Goal: Task Accomplishment & Management: Complete application form

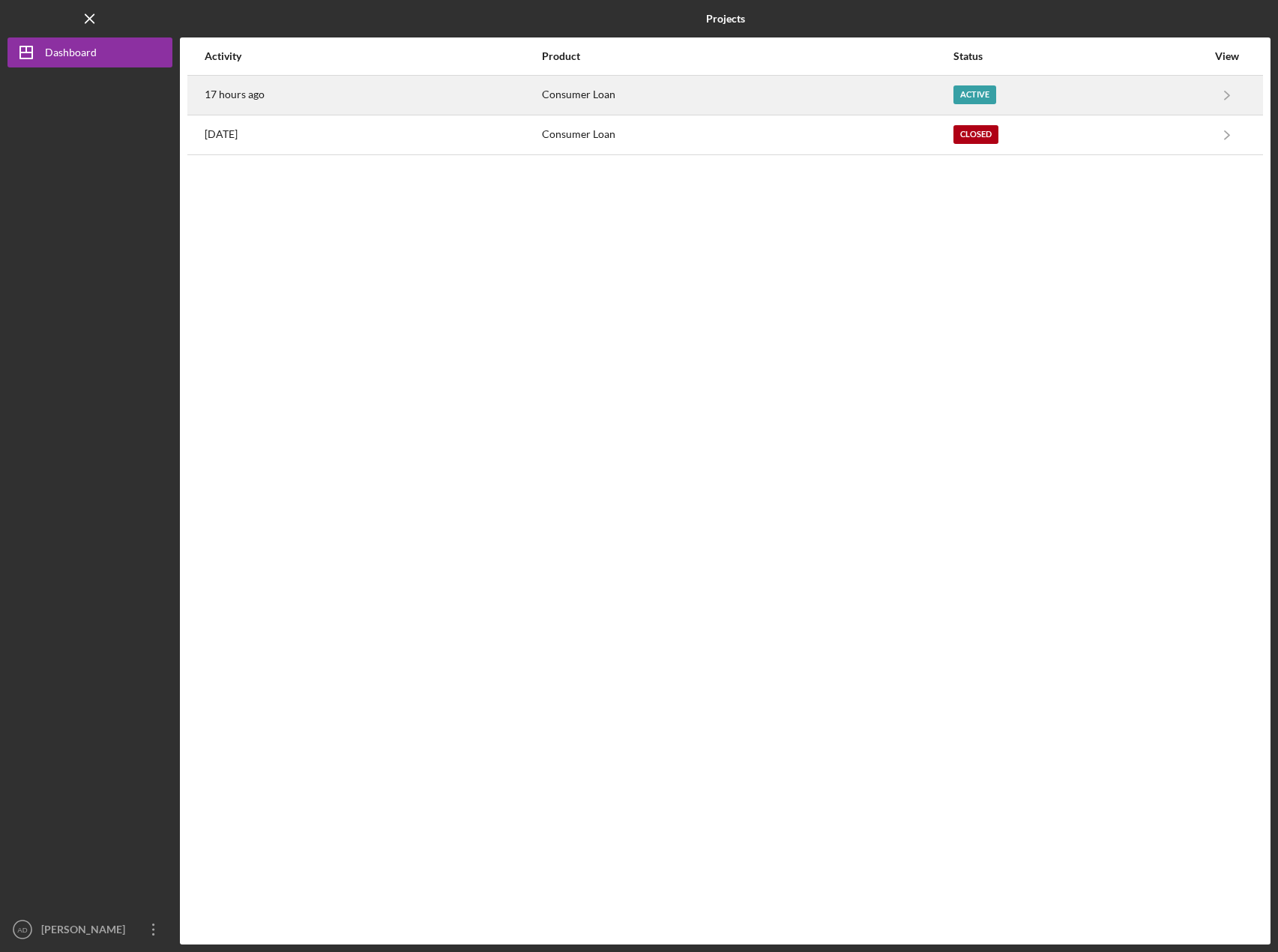
click at [738, 95] on div "Consumer Loan" at bounding box center [747, 95] width 410 height 37
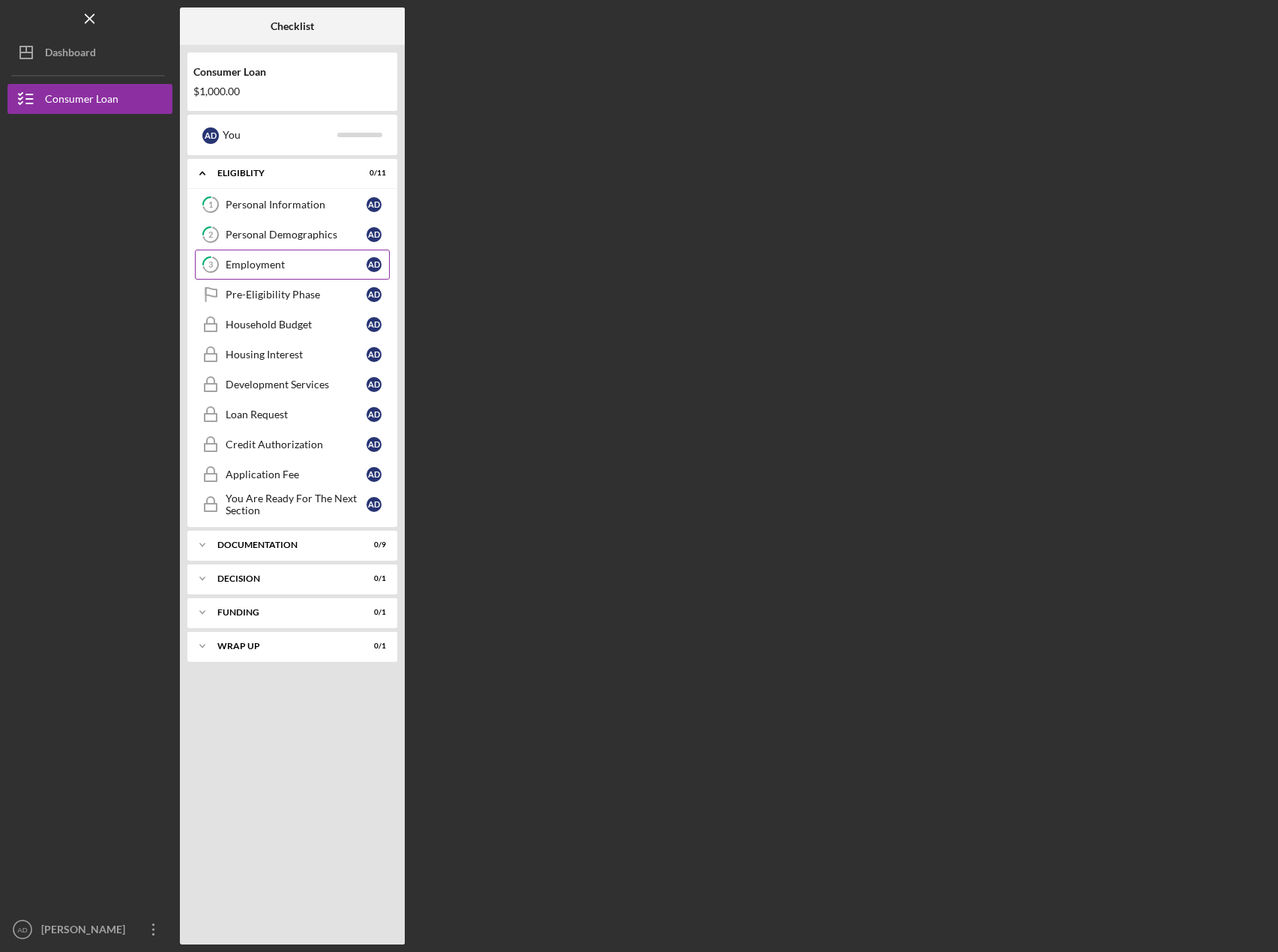
click at [253, 256] on link "3 Employment A D" at bounding box center [292, 264] width 195 height 30
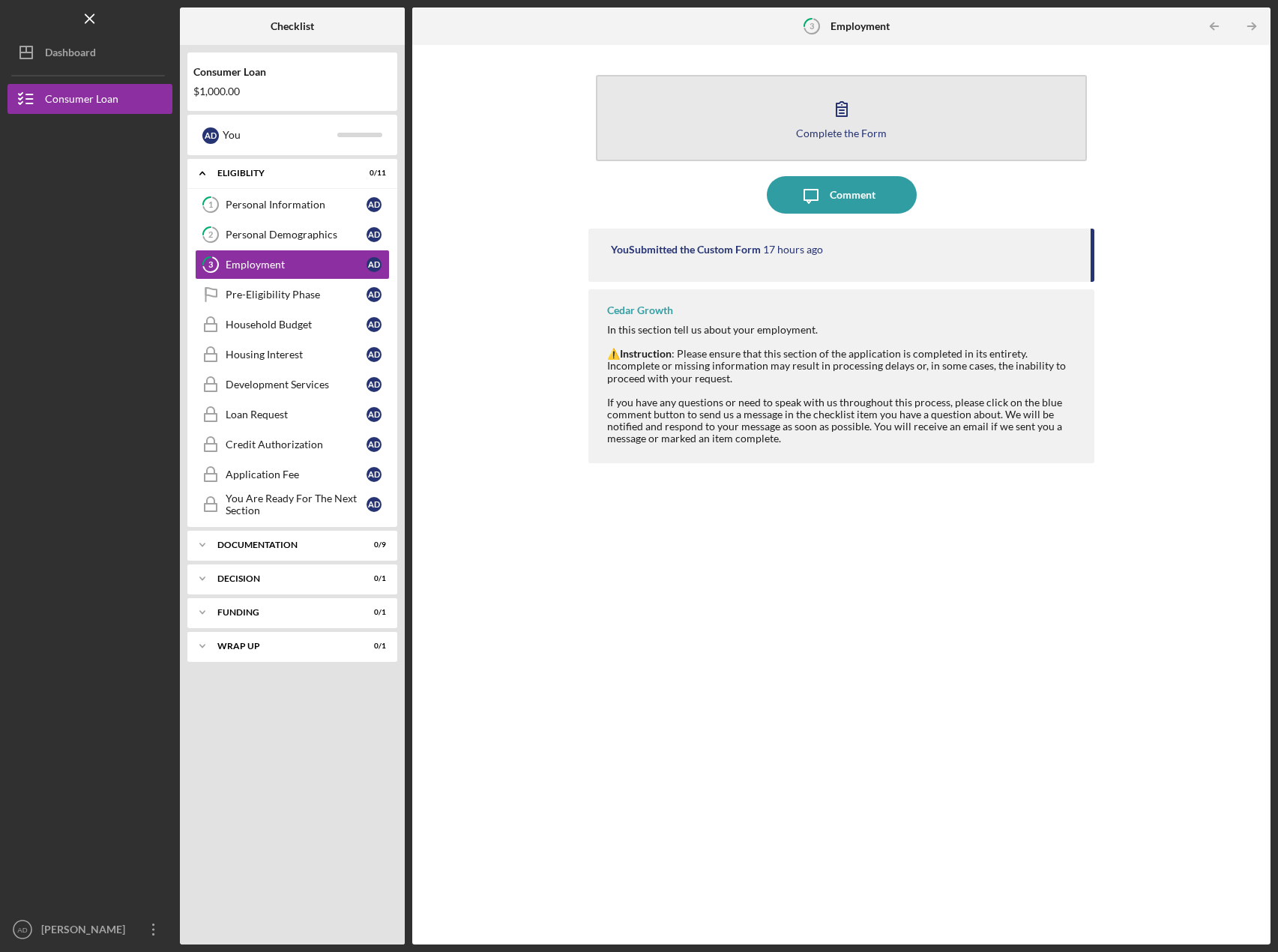
click at [872, 132] on div "Complete the Form" at bounding box center [841, 133] width 90 height 11
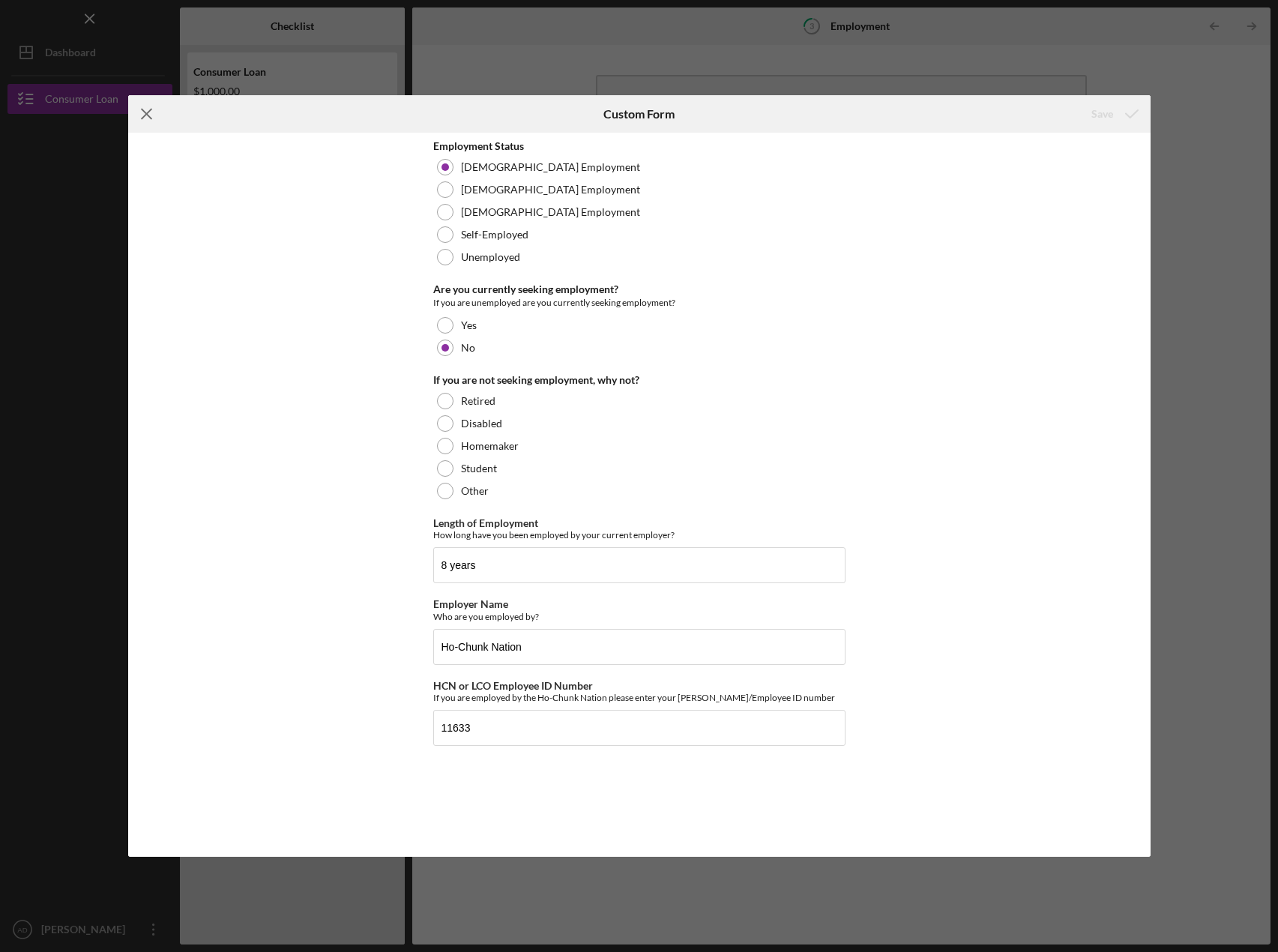
click at [147, 105] on icon "Icon/Menu Close" at bounding box center [147, 113] width 37 height 37
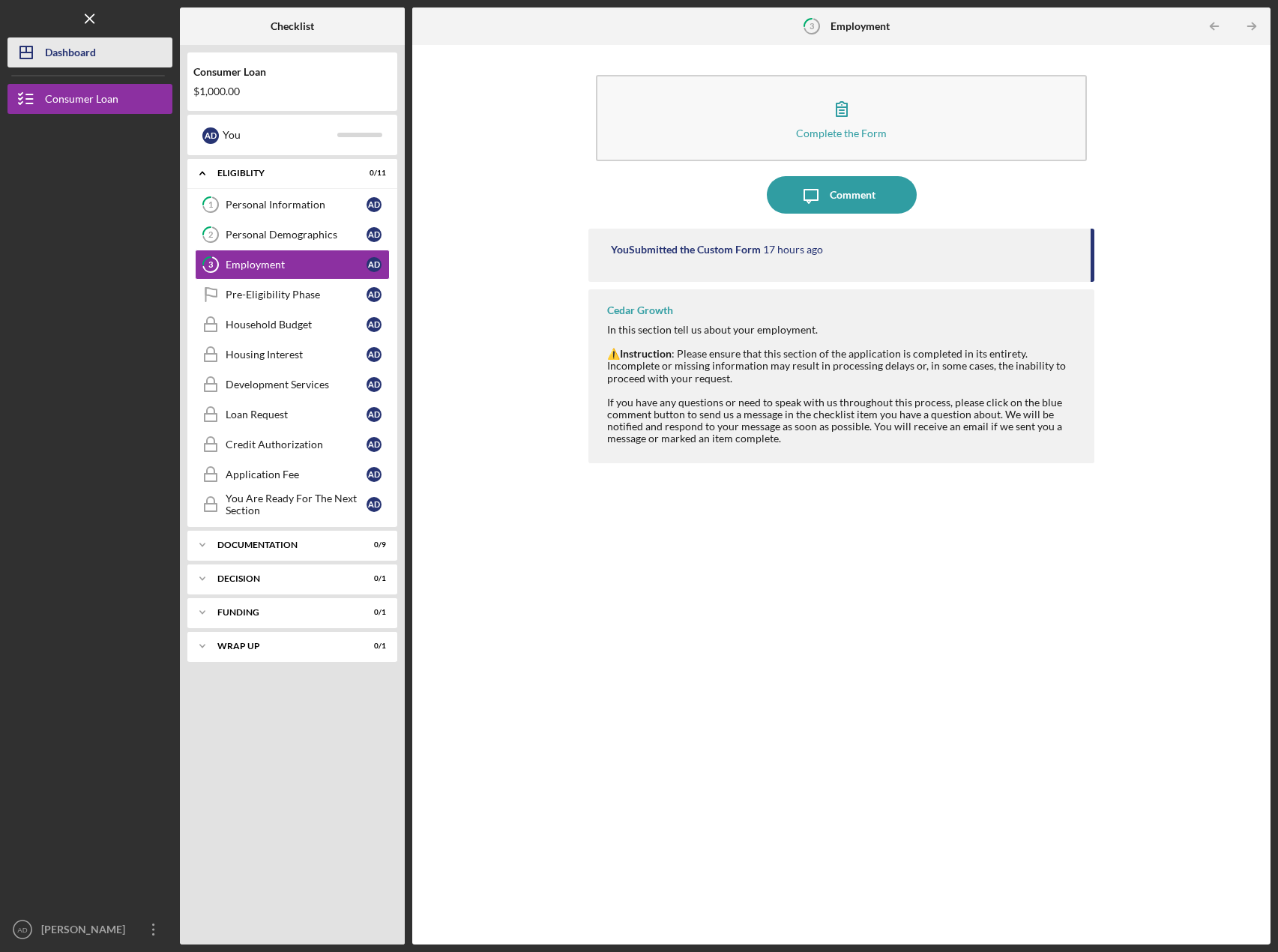
click at [55, 51] on div "Dashboard" at bounding box center [70, 53] width 51 height 34
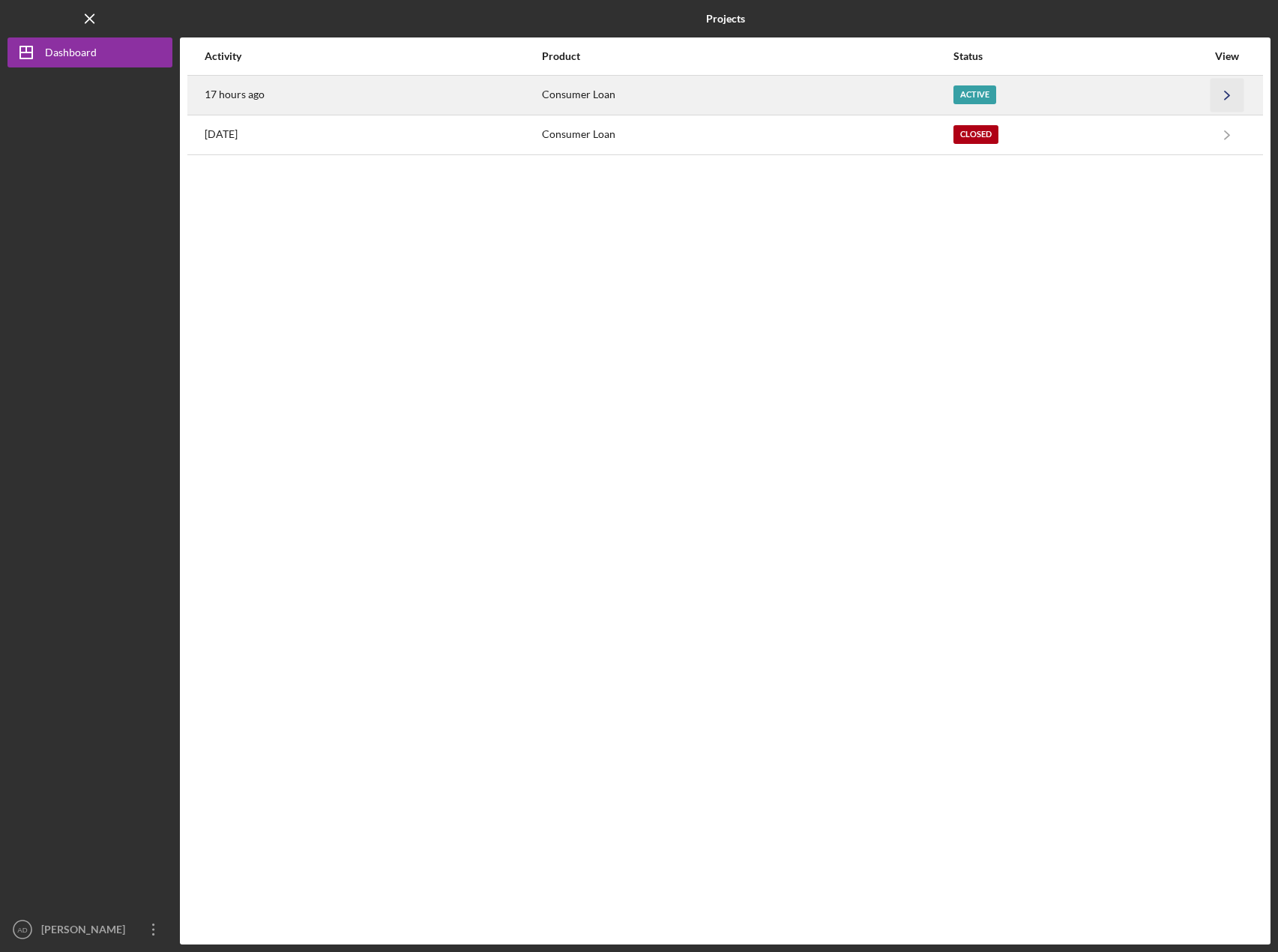
click at [1221, 89] on icon "Icon/Navigate" at bounding box center [1227, 94] width 34 height 34
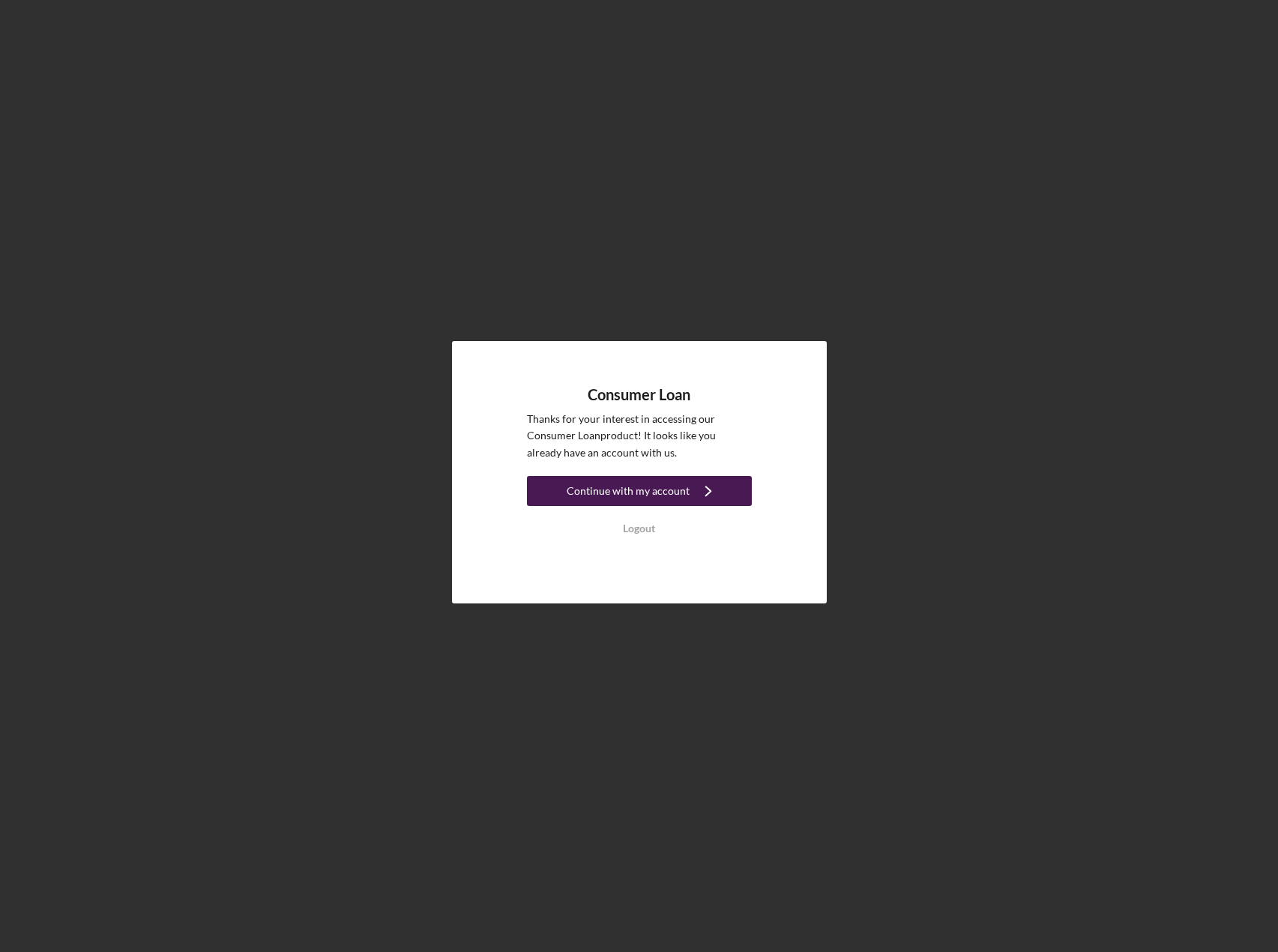
click at [699, 501] on icon "Icon/Navigate" at bounding box center [708, 490] width 37 height 37
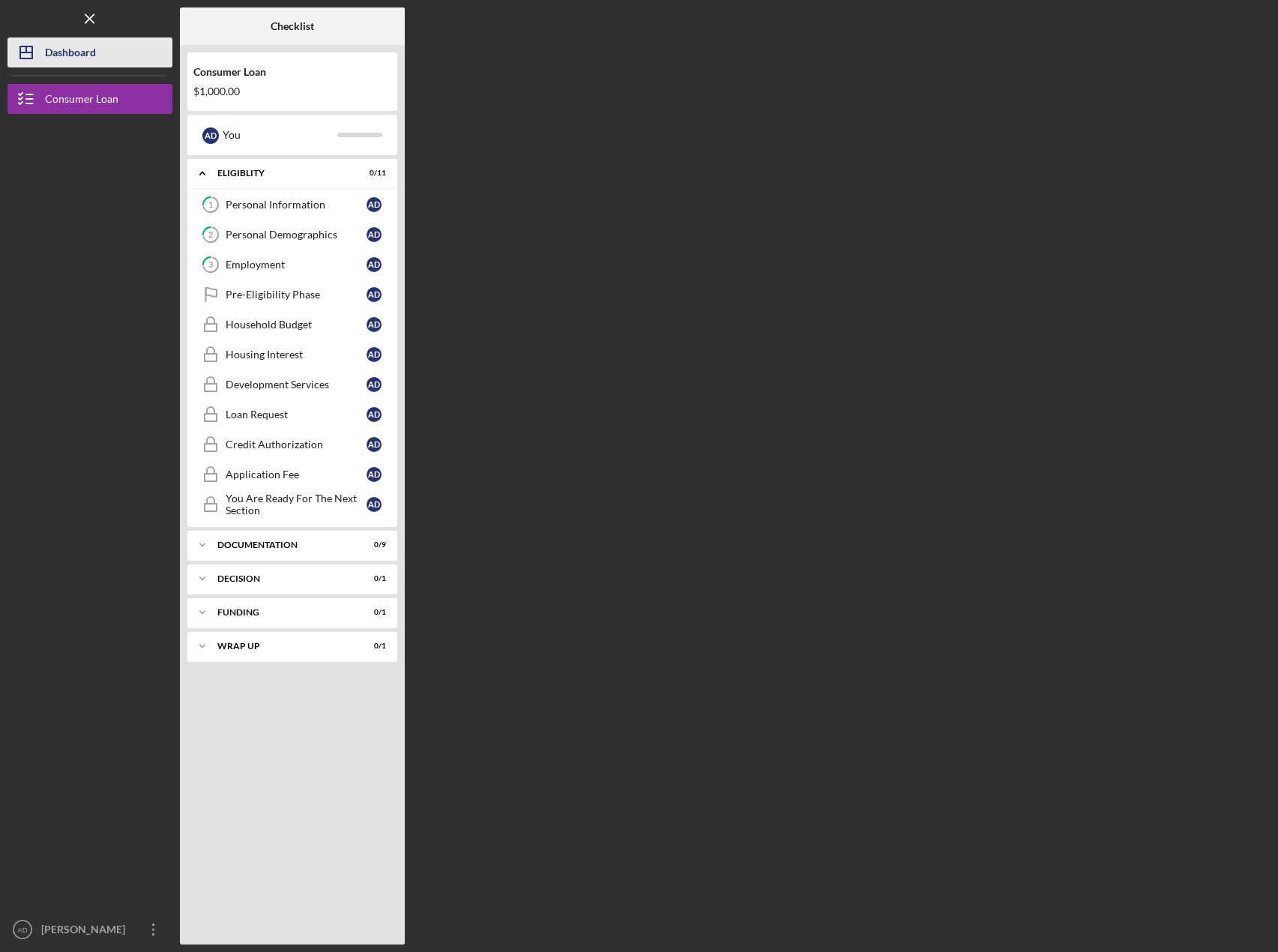
click at [79, 54] on div "Dashboard" at bounding box center [70, 53] width 51 height 34
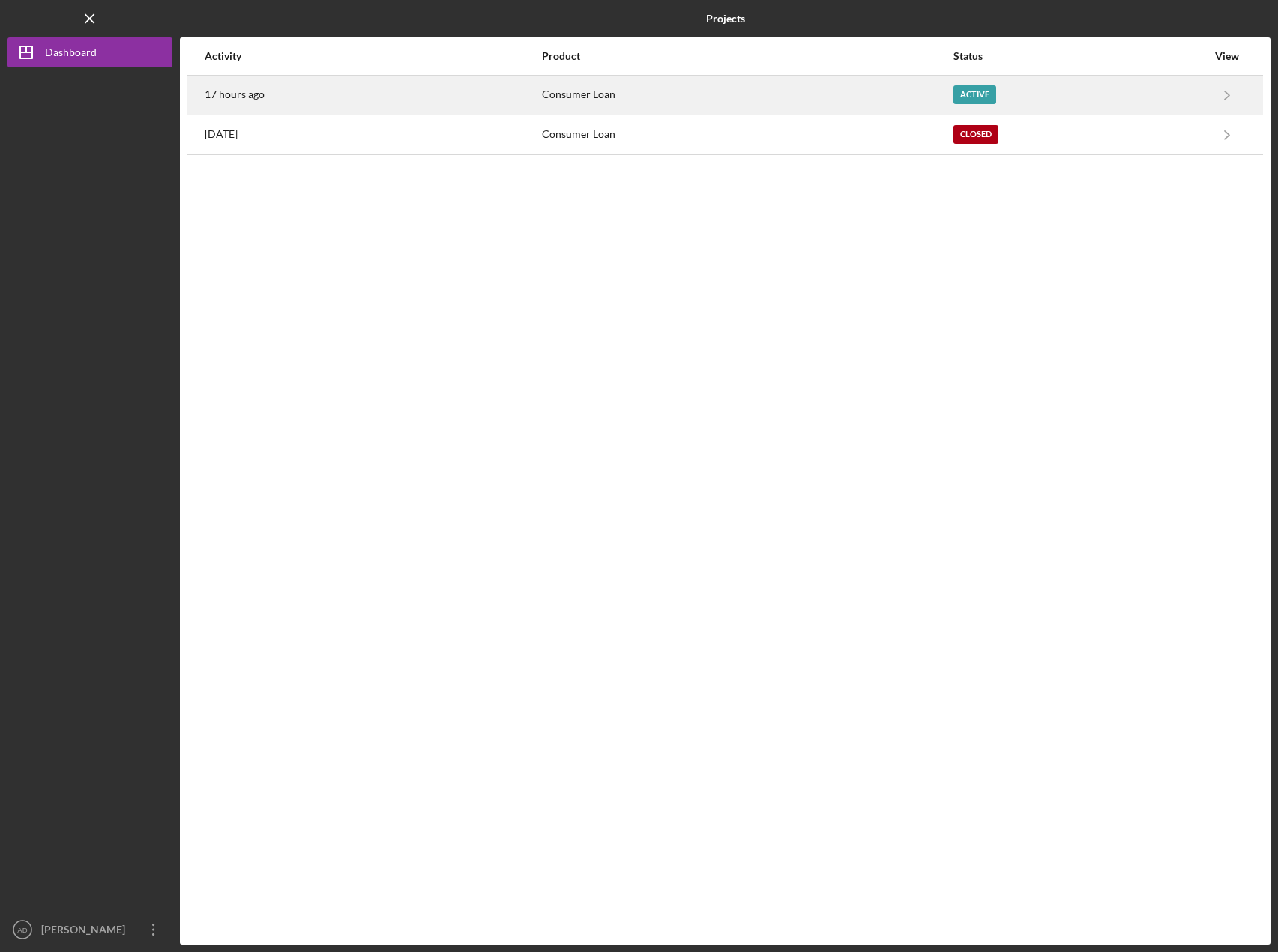
click at [540, 98] on div "17 hours ago" at bounding box center [372, 95] width 336 height 37
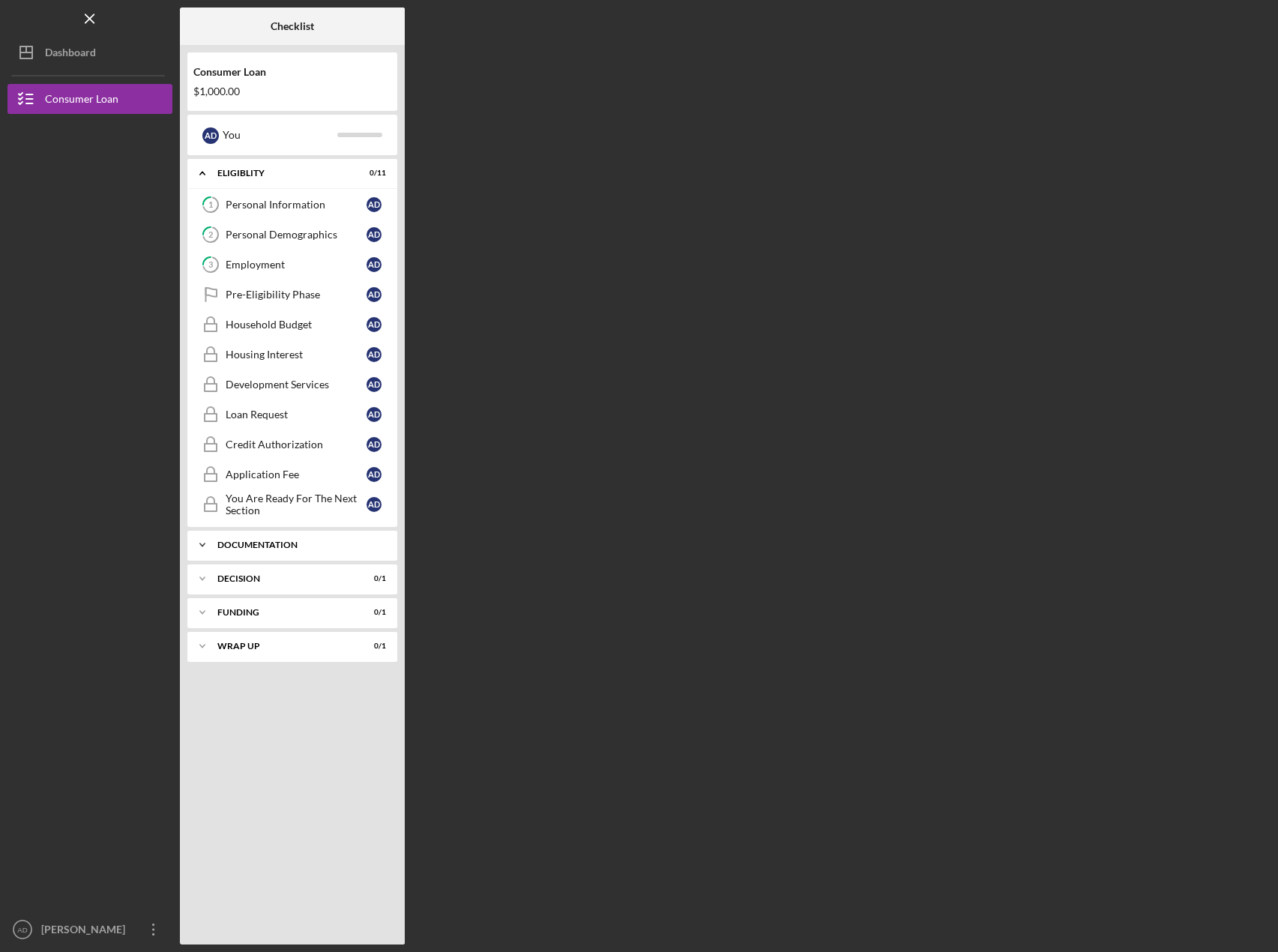
click at [204, 544] on polyline at bounding box center [202, 544] width 4 height 3
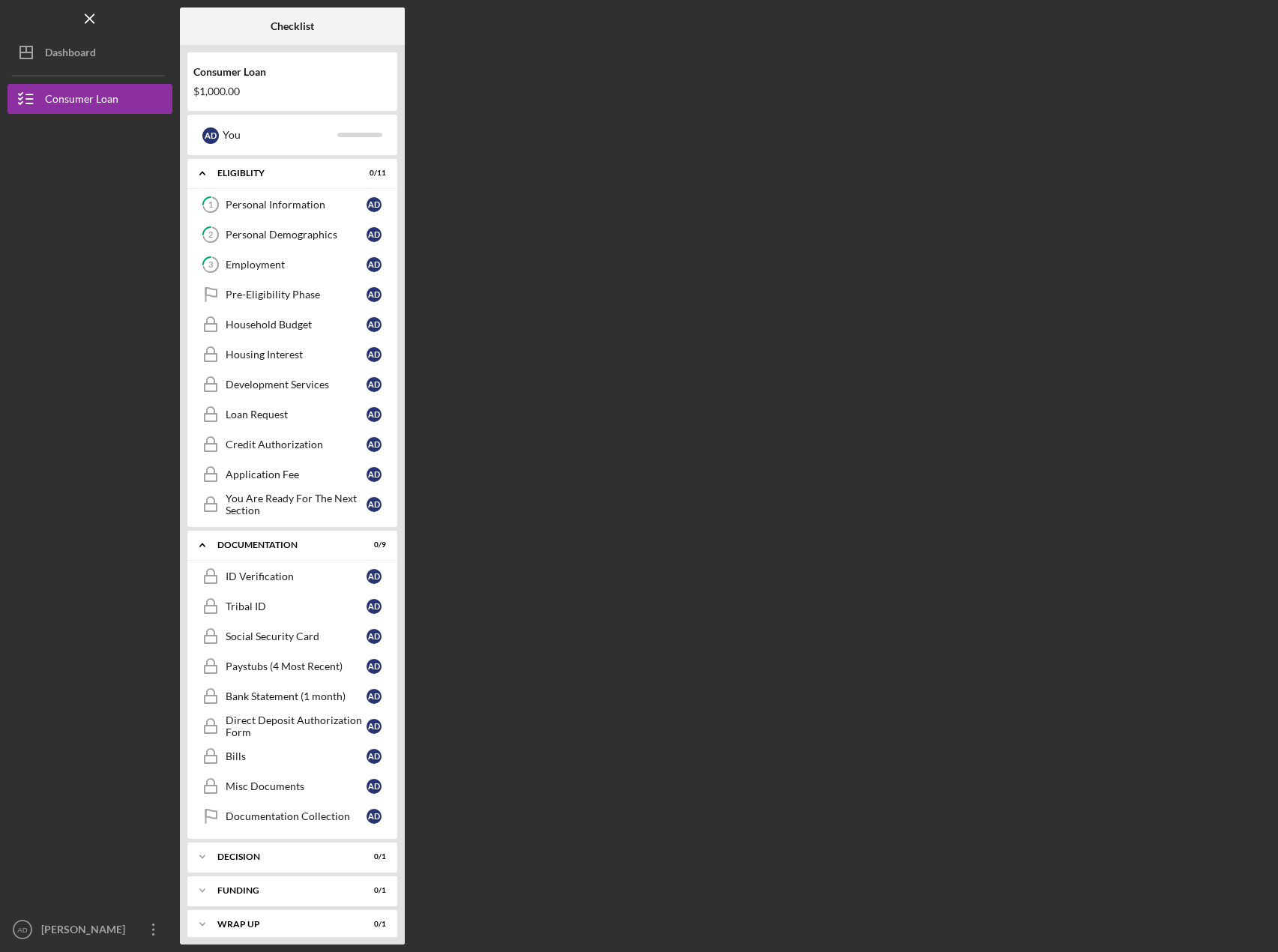
click at [184, 544] on div "Consumer Loan $1,000.00 A D You Icon/Expander Eligiblity 0 / 11 1 Personal Info…" at bounding box center [292, 495] width 225 height 899
click at [196, 544] on icon "Icon/Expander" at bounding box center [202, 544] width 30 height 30
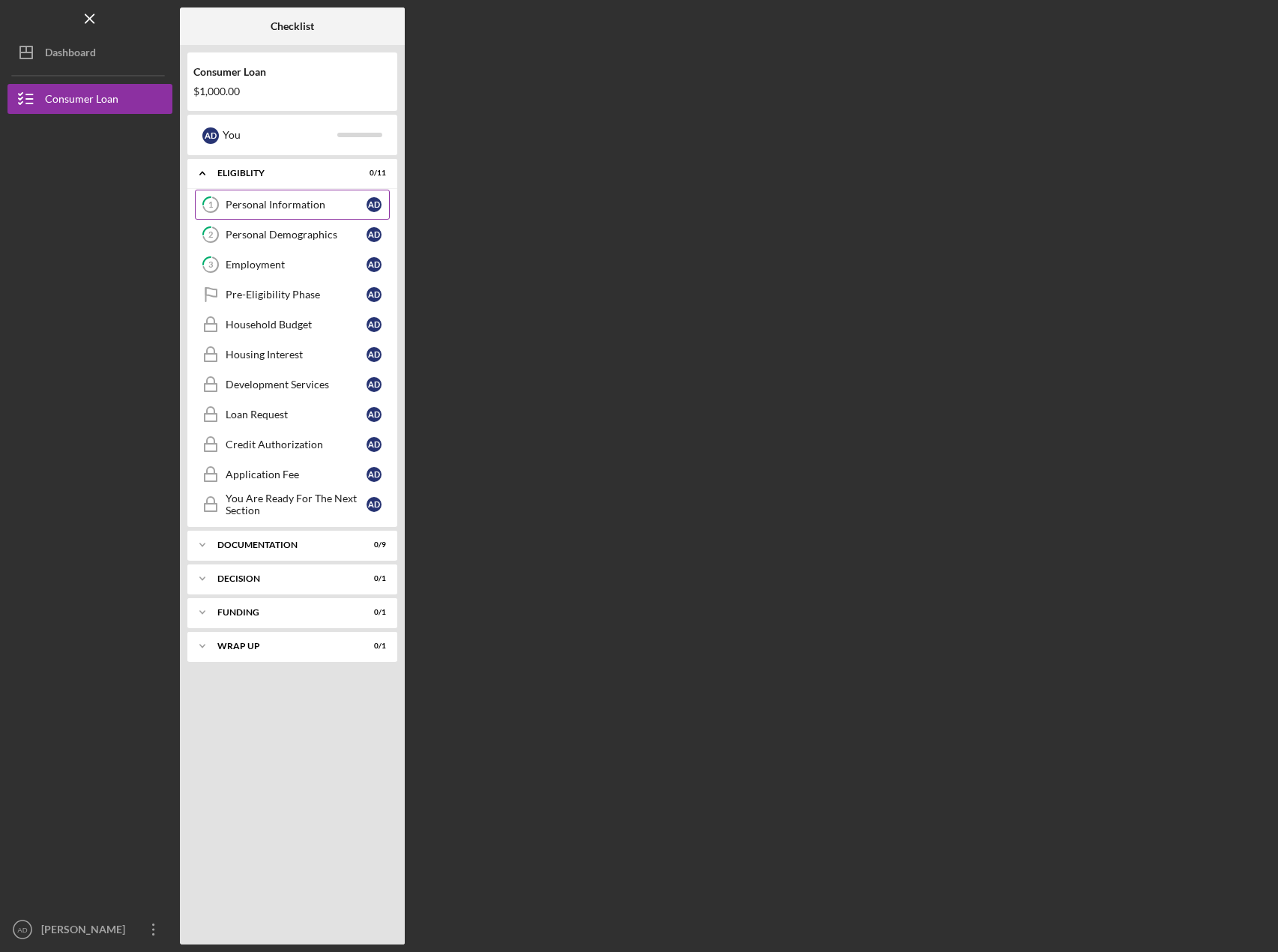
drag, startPoint x: 241, startPoint y: 198, endPoint x: 252, endPoint y: 204, distance: 12.5
click at [247, 204] on link "1 Personal Information A D" at bounding box center [292, 204] width 195 height 30
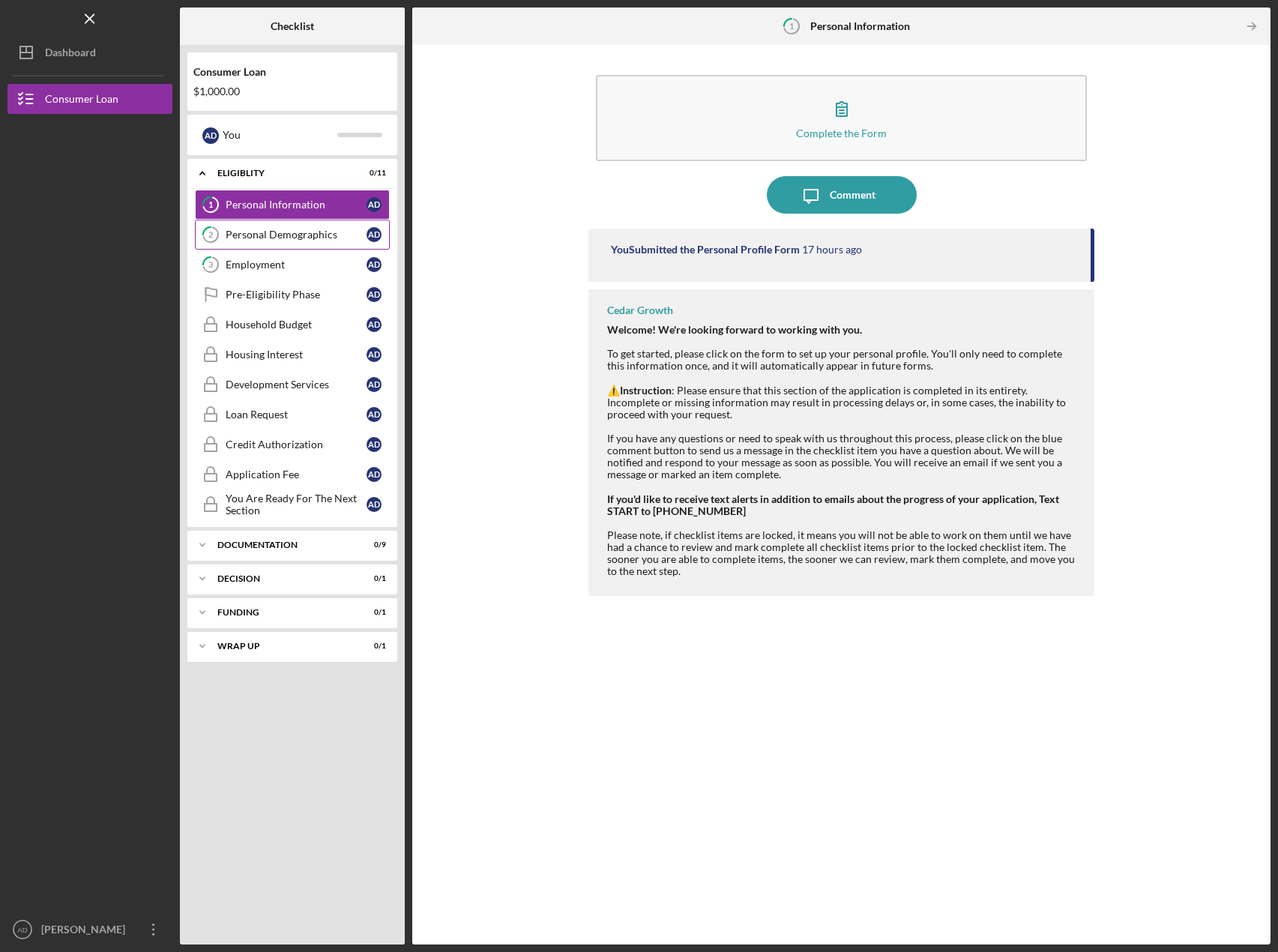
click at [255, 234] on div "Personal Demographics" at bounding box center [296, 234] width 141 height 12
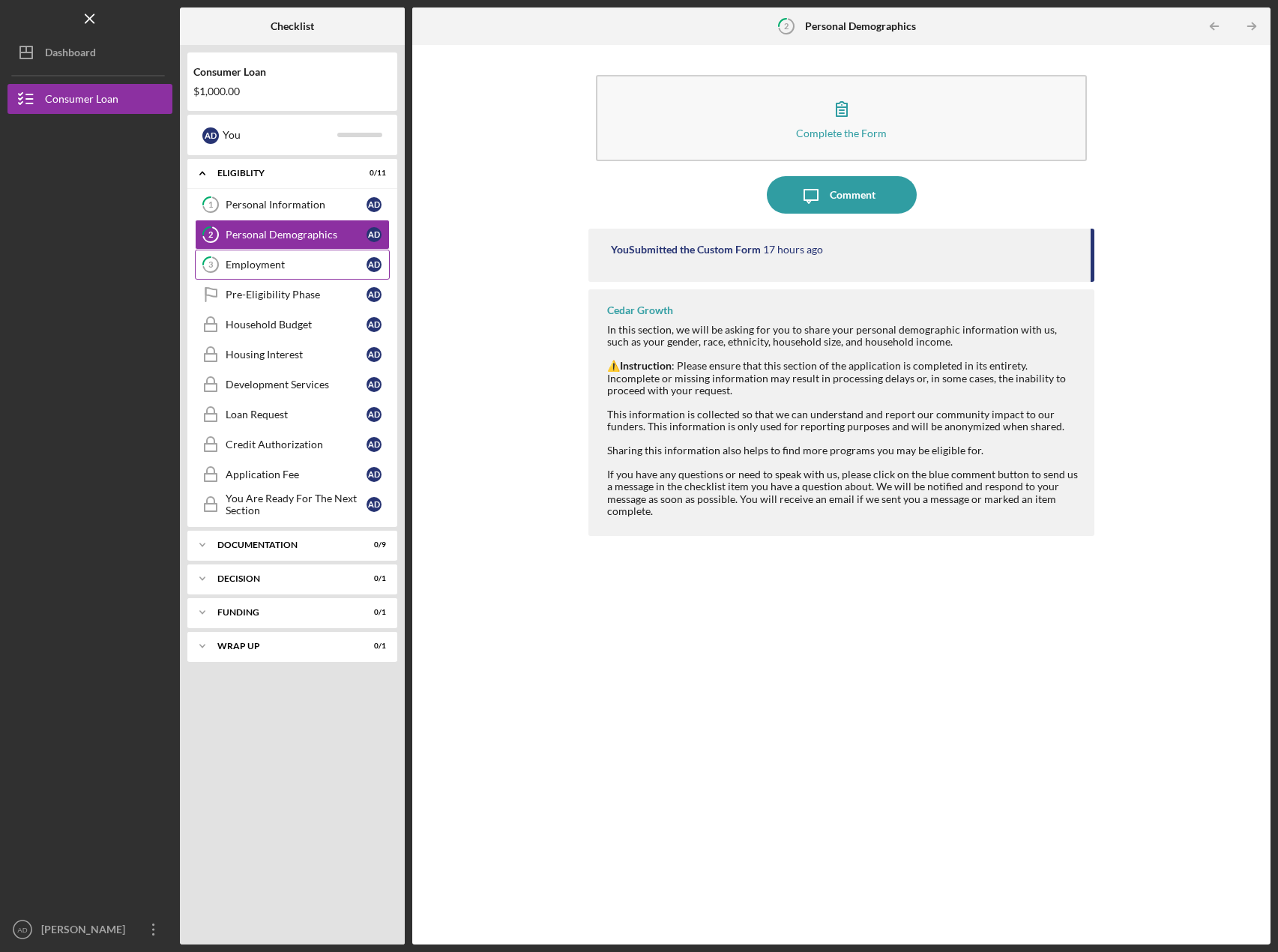
click at [245, 258] on div "Employment" at bounding box center [296, 264] width 141 height 12
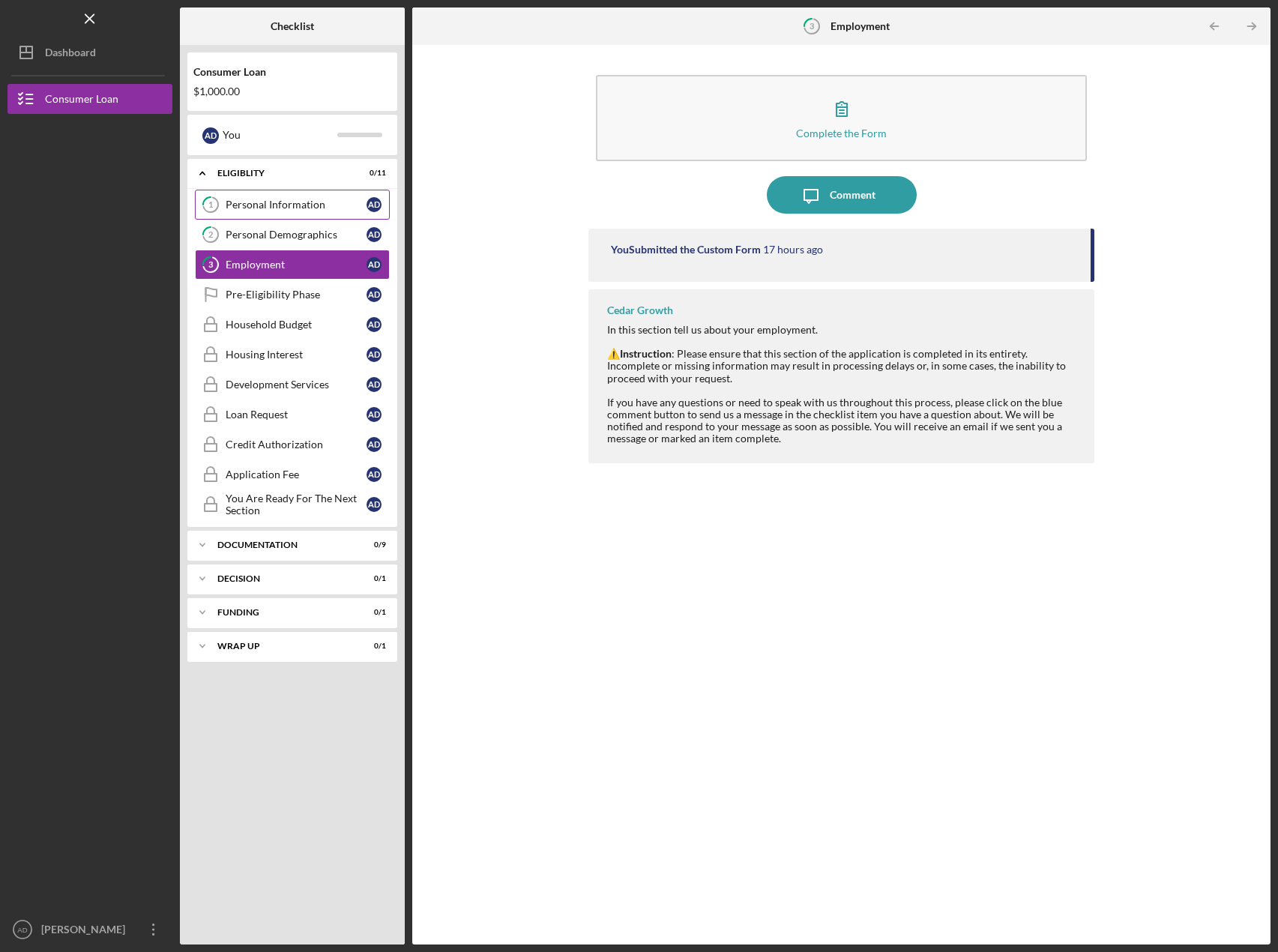
click at [268, 197] on link "1 Personal Information A D" at bounding box center [292, 204] width 195 height 30
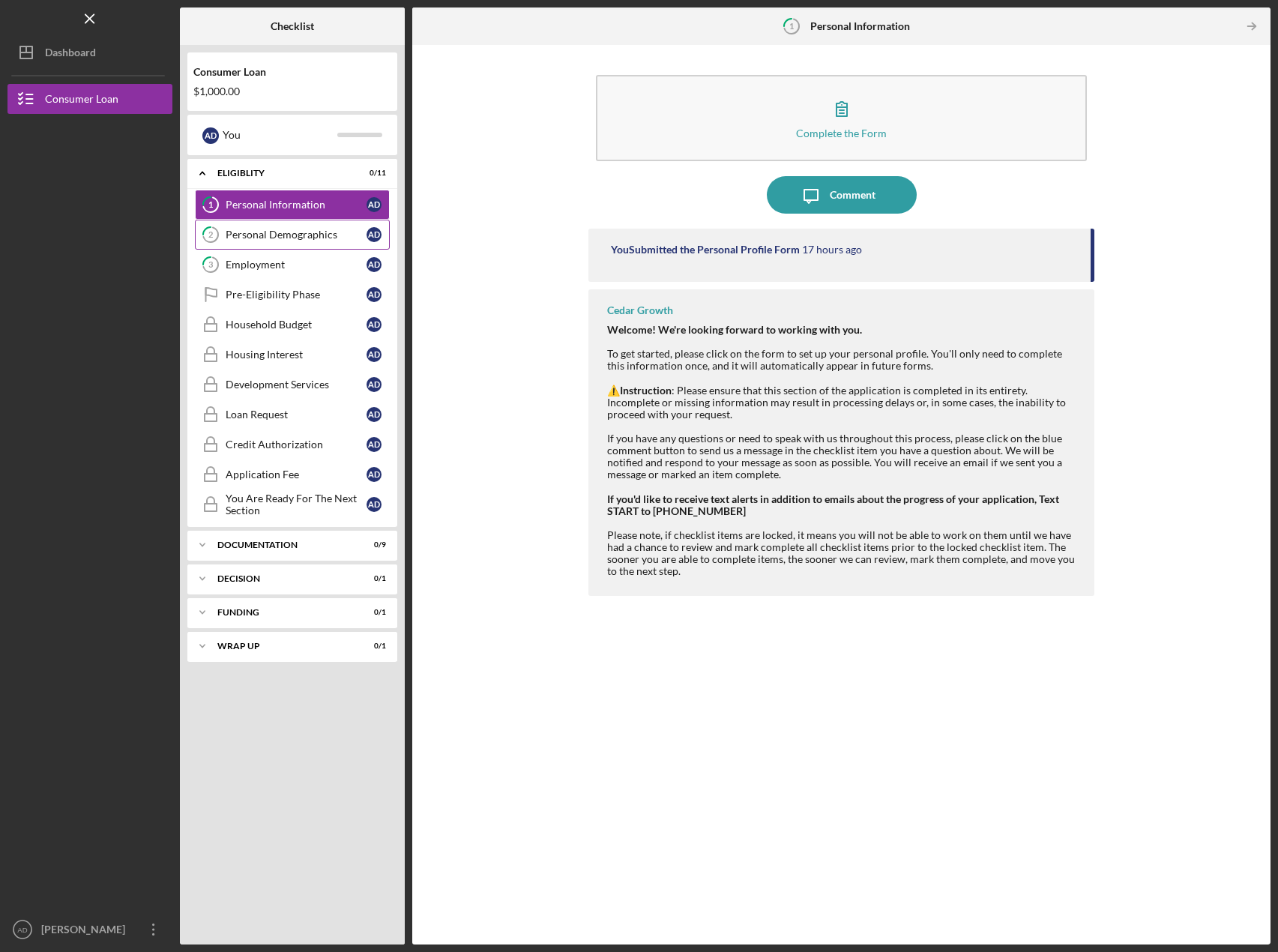
click at [271, 236] on div "Personal Demographics" at bounding box center [296, 234] width 141 height 12
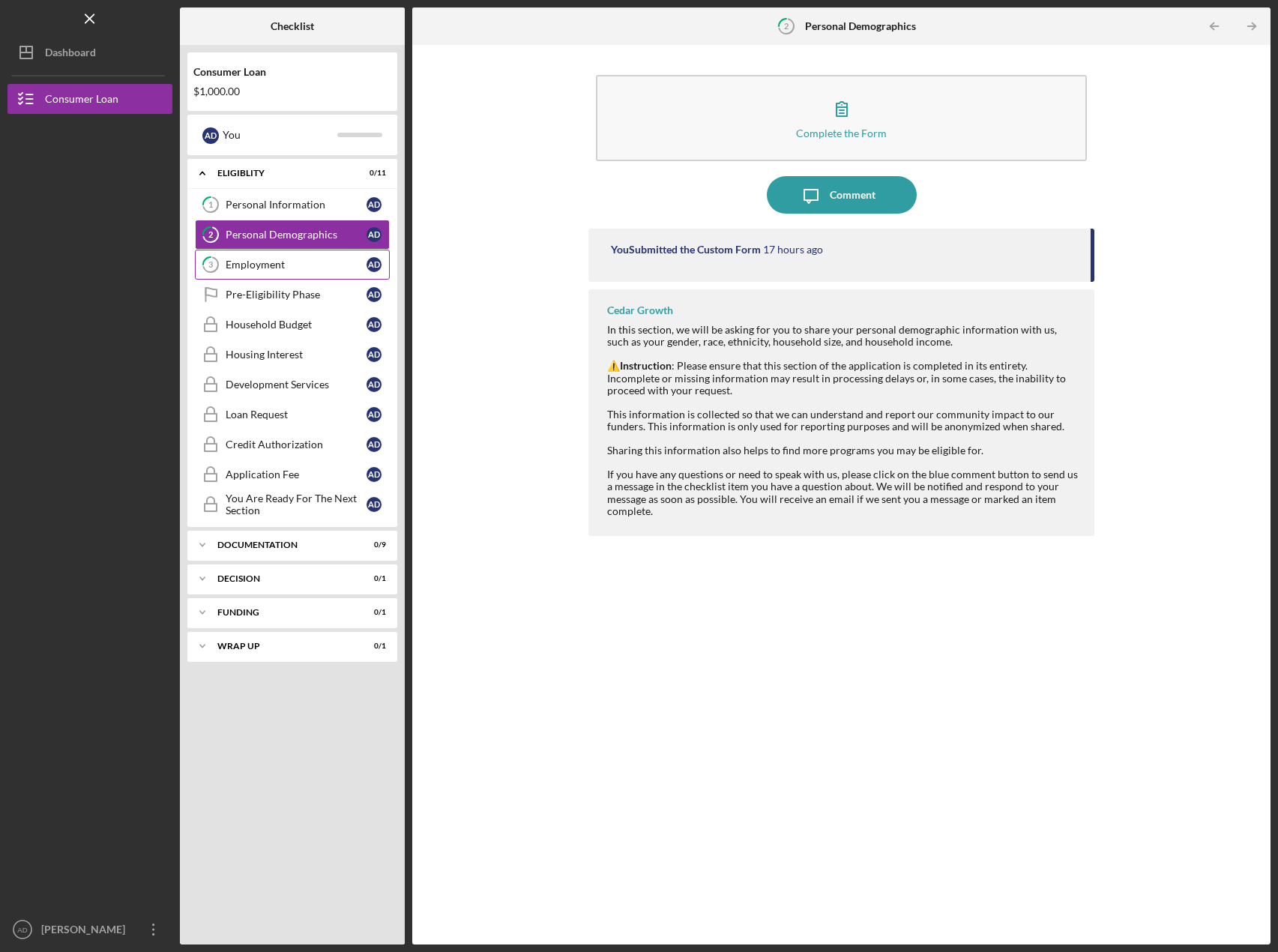
click at [259, 271] on link "3 Employment A D" at bounding box center [292, 264] width 195 height 30
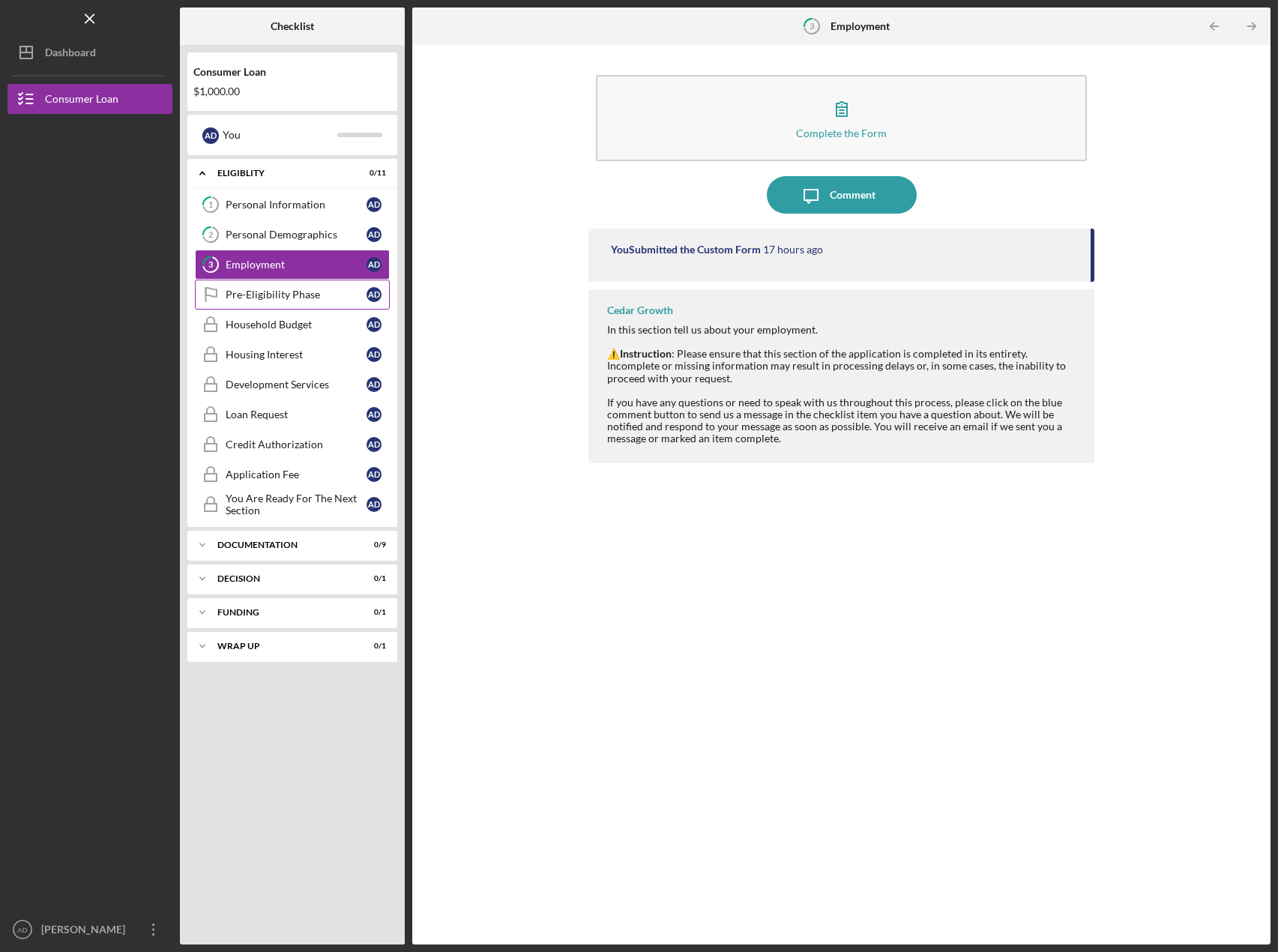
click at [308, 296] on div "Pre-Eligibility Phase" at bounding box center [296, 295] width 141 height 12
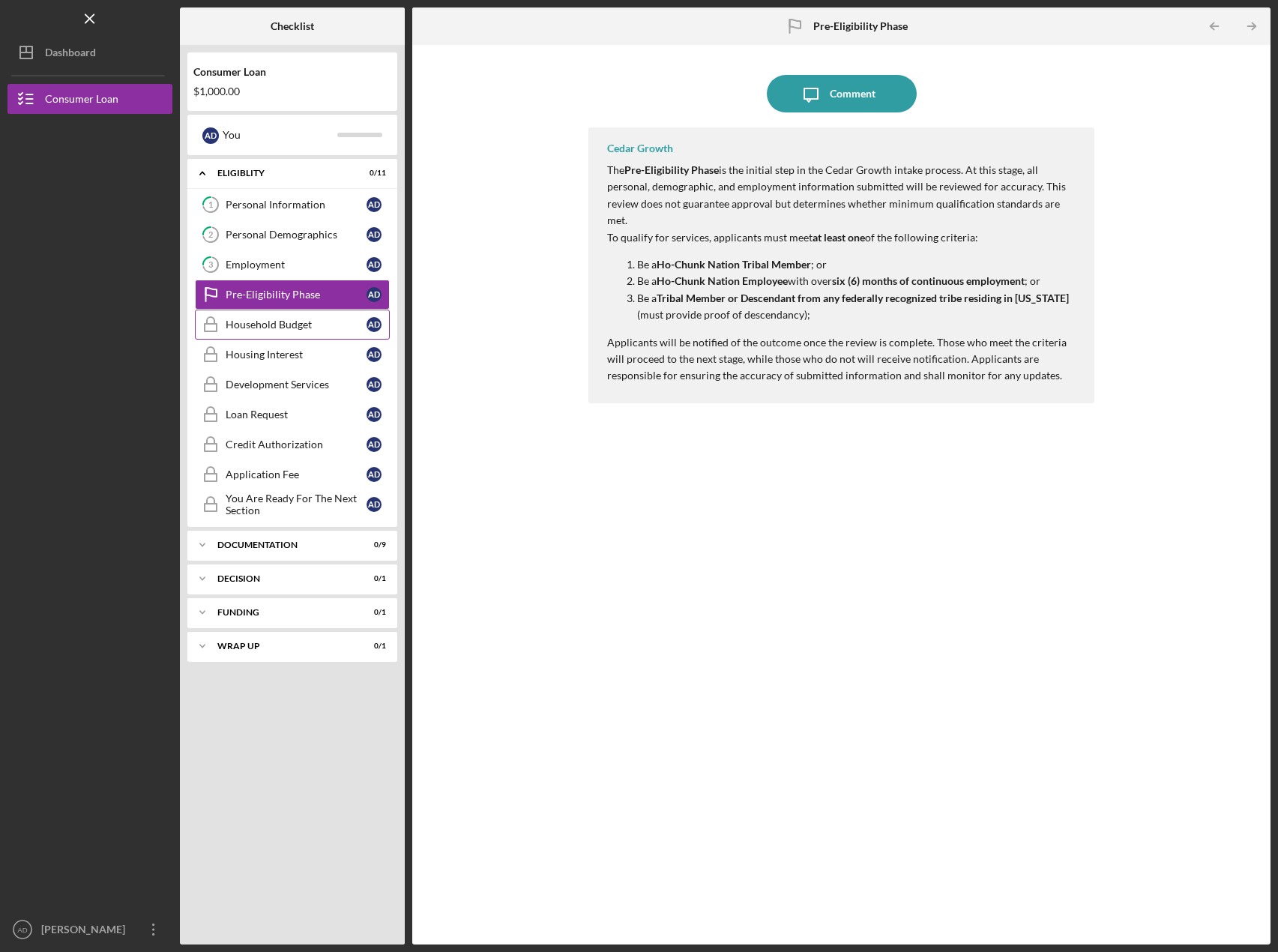
drag, startPoint x: 259, startPoint y: 320, endPoint x: 280, endPoint y: 327, distance: 22.1
click at [259, 320] on div "Household Budget" at bounding box center [296, 325] width 141 height 12
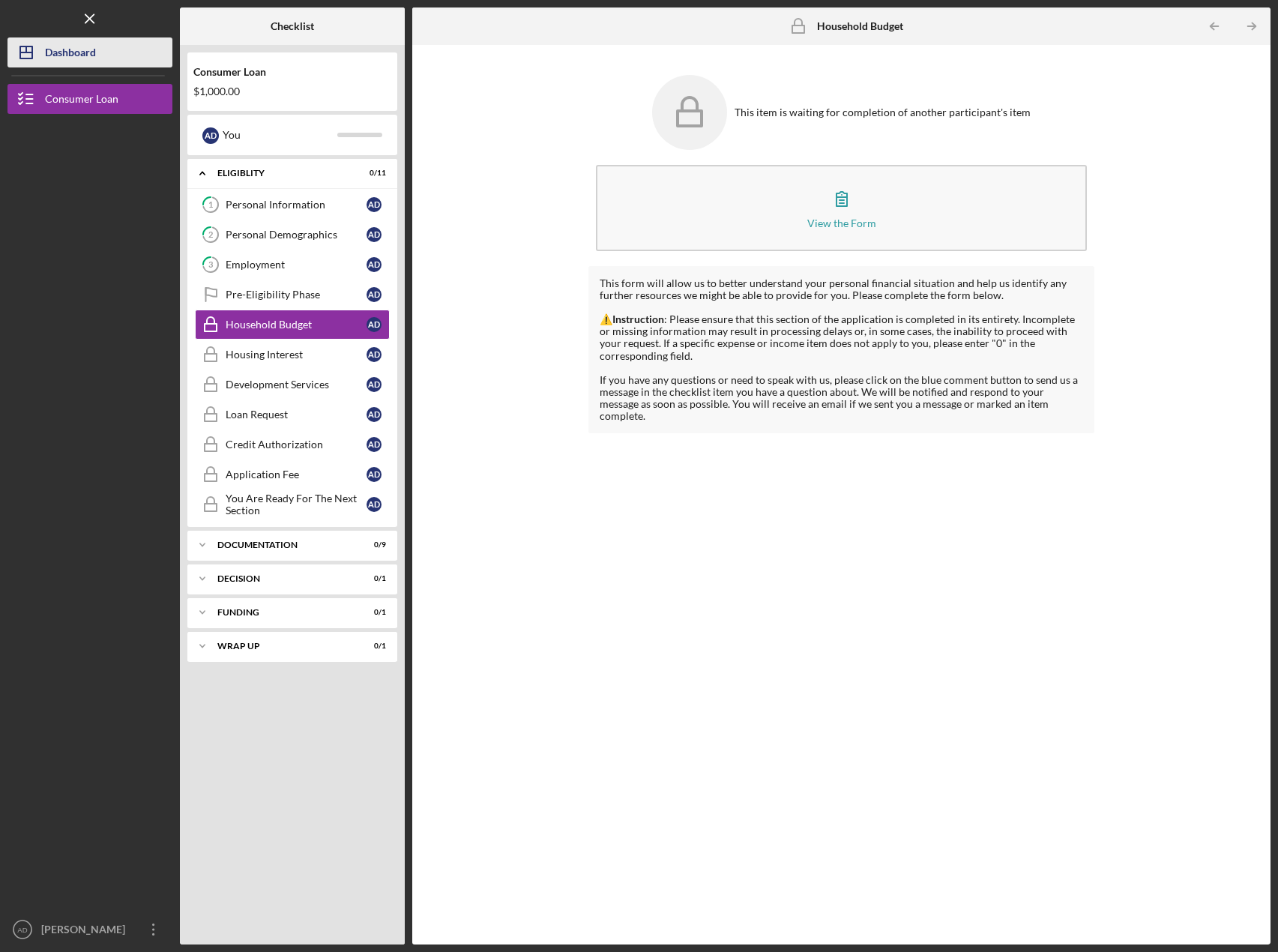
click at [72, 49] on div "Dashboard" at bounding box center [70, 53] width 51 height 34
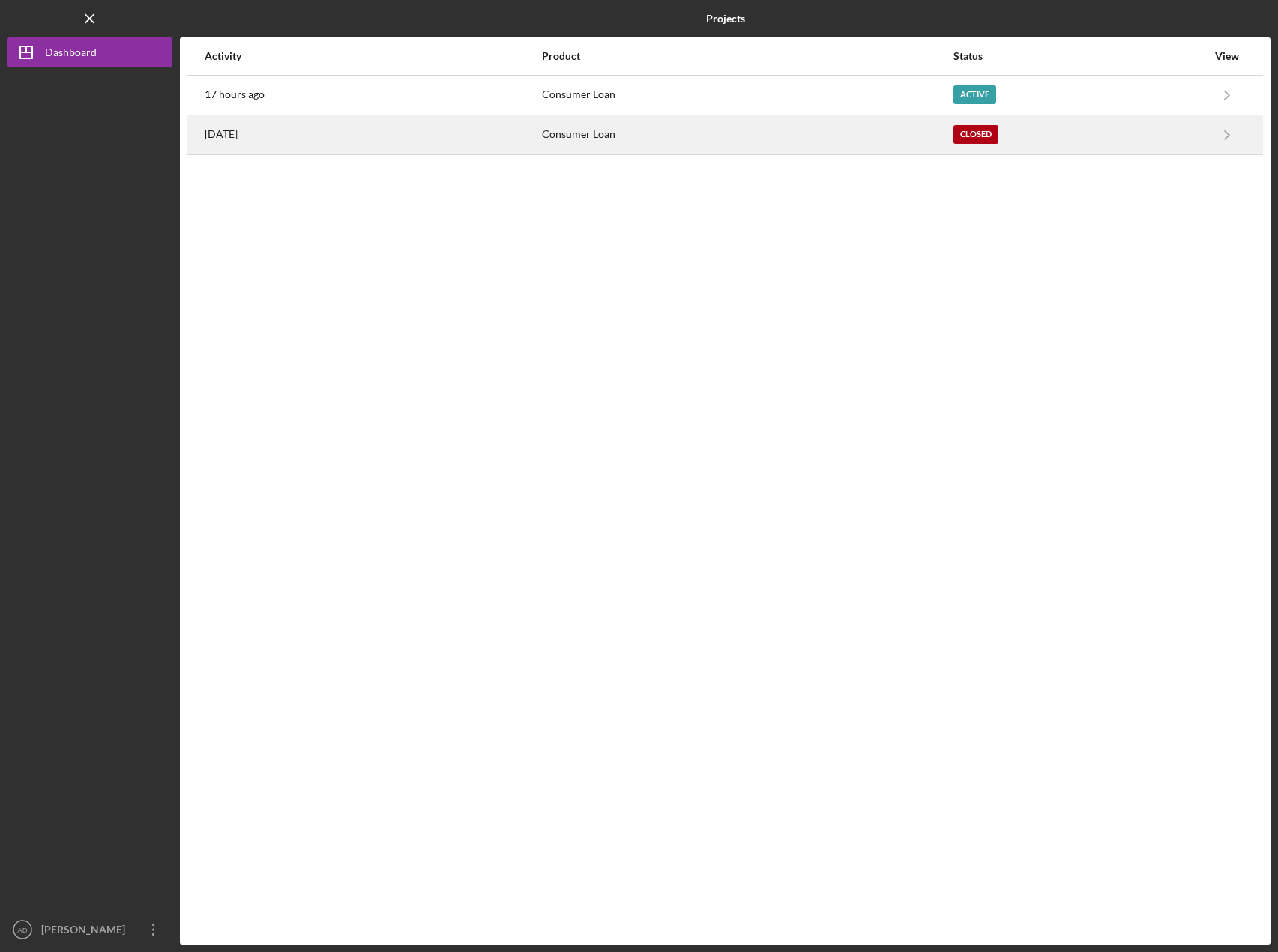
click at [1179, 141] on div "Closed" at bounding box center [1080, 134] width 253 height 37
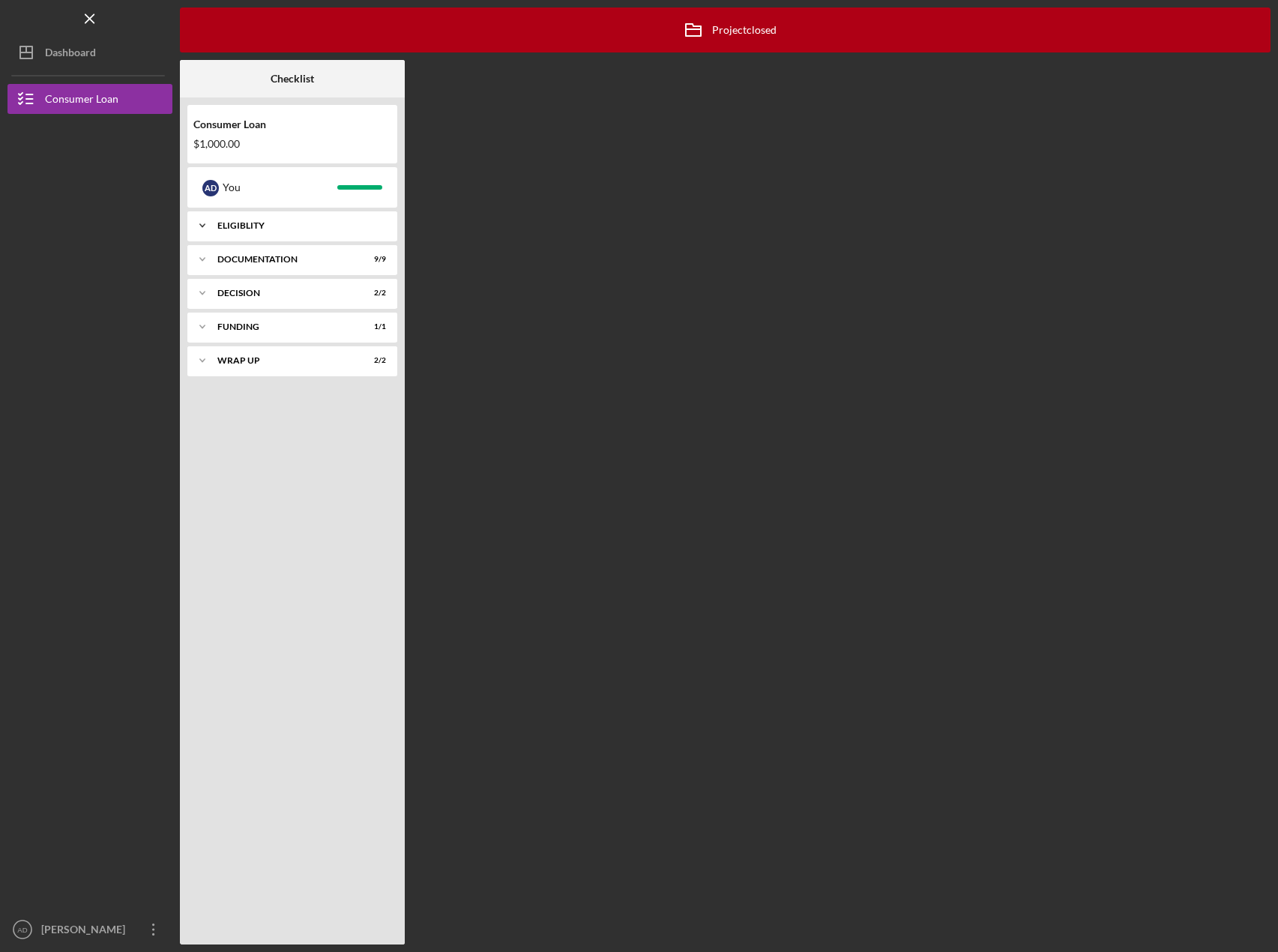
click at [199, 228] on icon "Icon/Expander" at bounding box center [202, 225] width 30 height 30
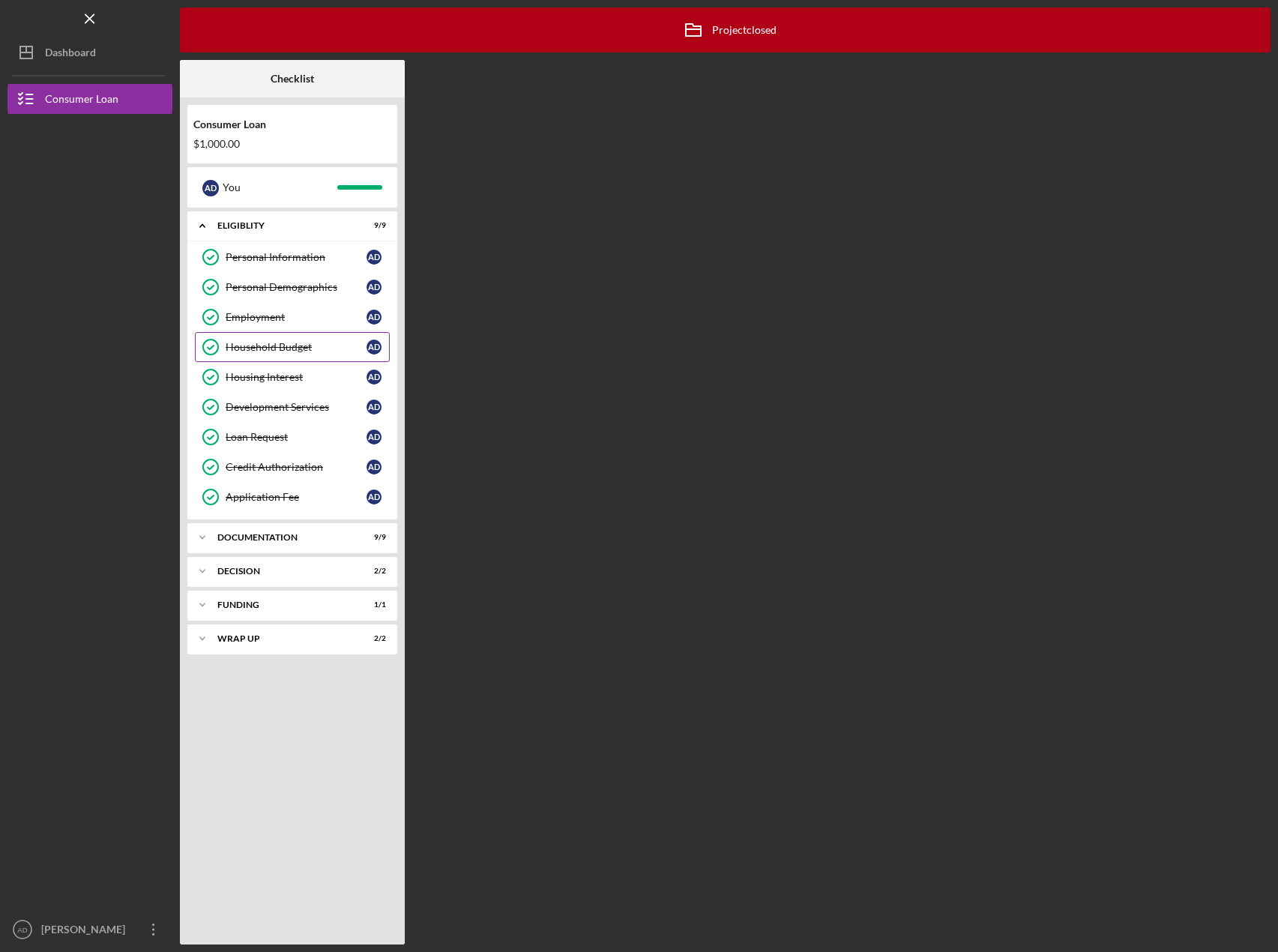
click at [263, 351] on div "Household Budget" at bounding box center [296, 347] width 141 height 12
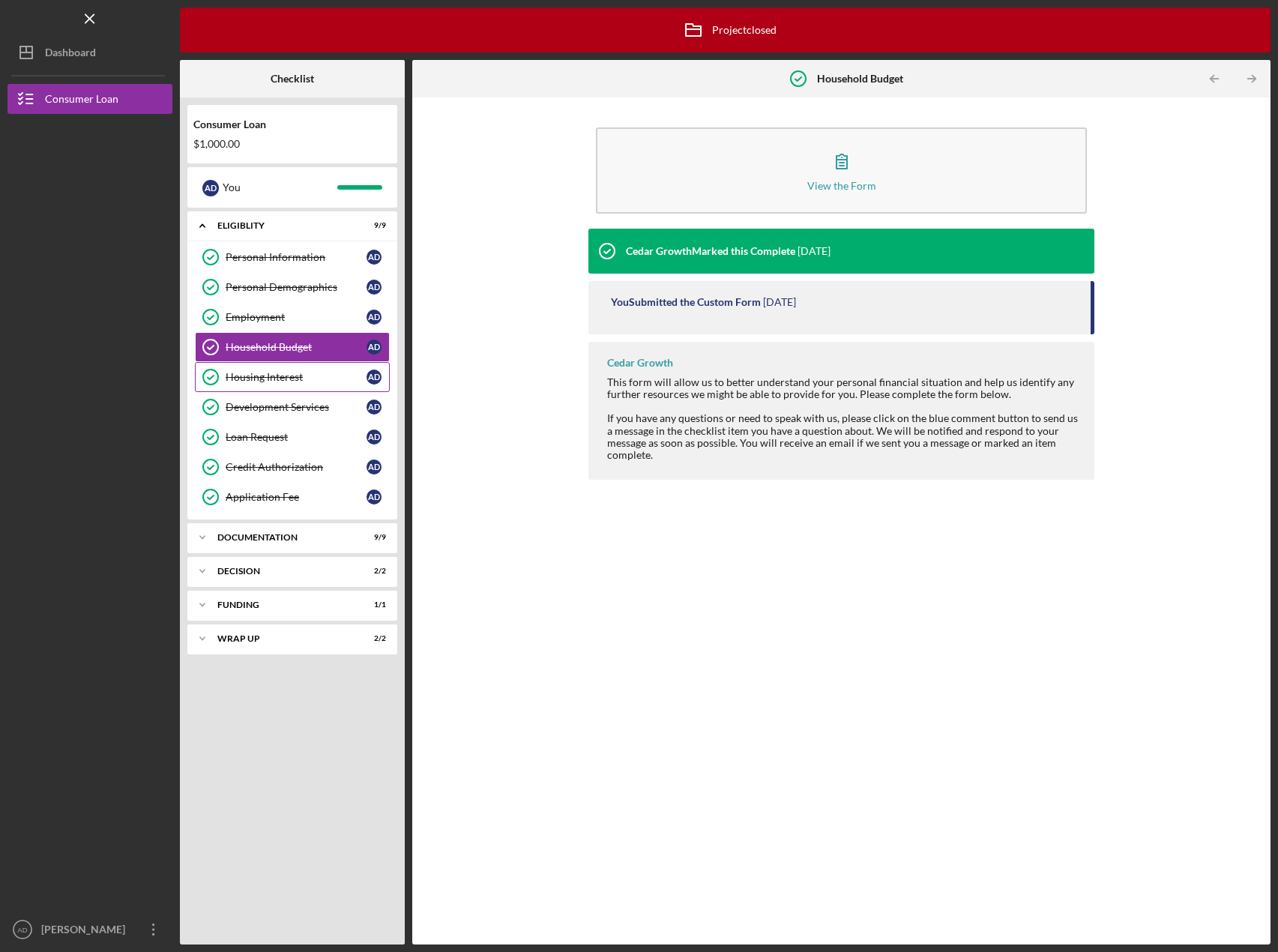
click at [271, 379] on div "Housing Interest" at bounding box center [296, 377] width 141 height 12
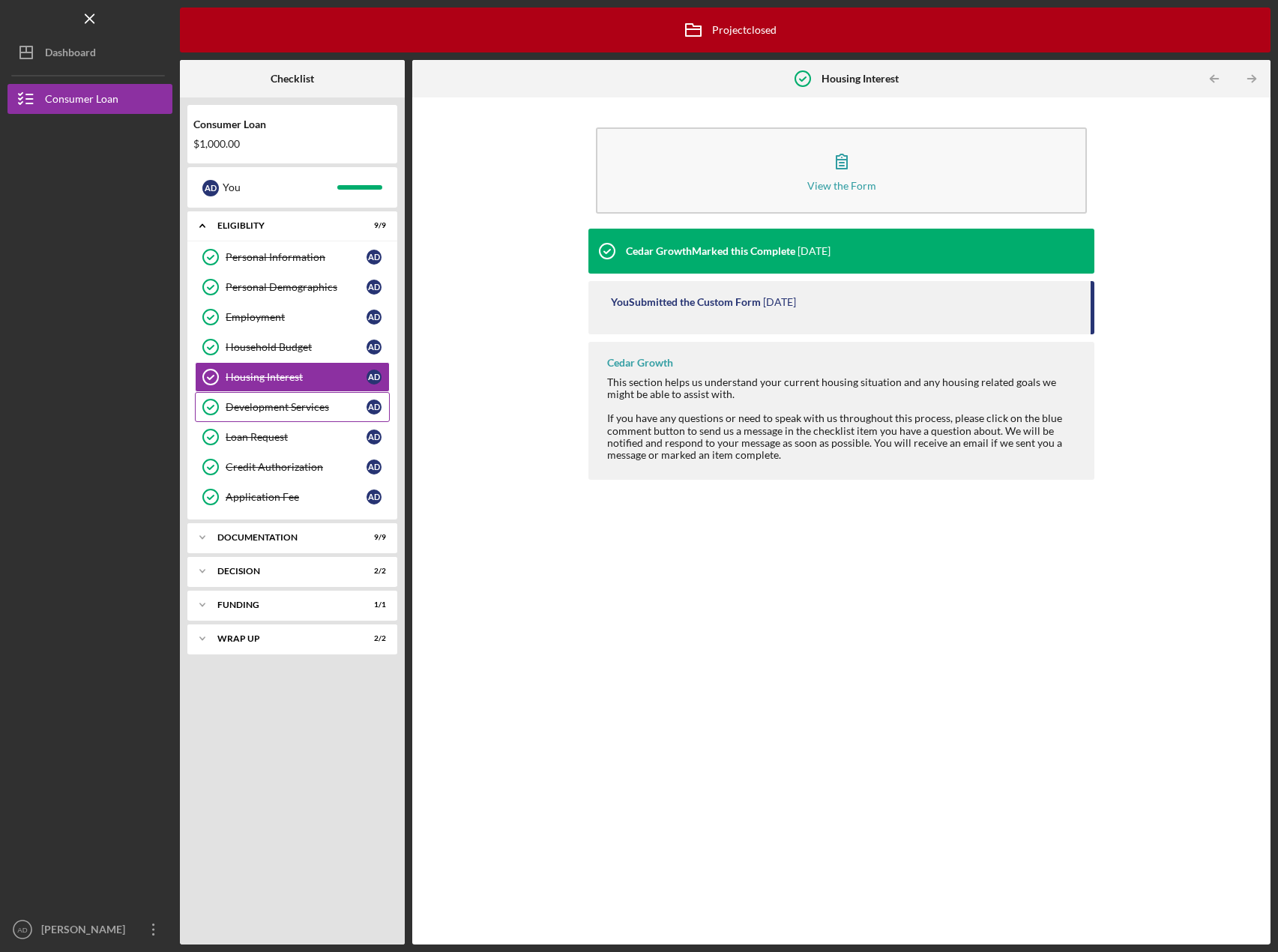
click at [277, 402] on div "Development Services" at bounding box center [296, 407] width 141 height 12
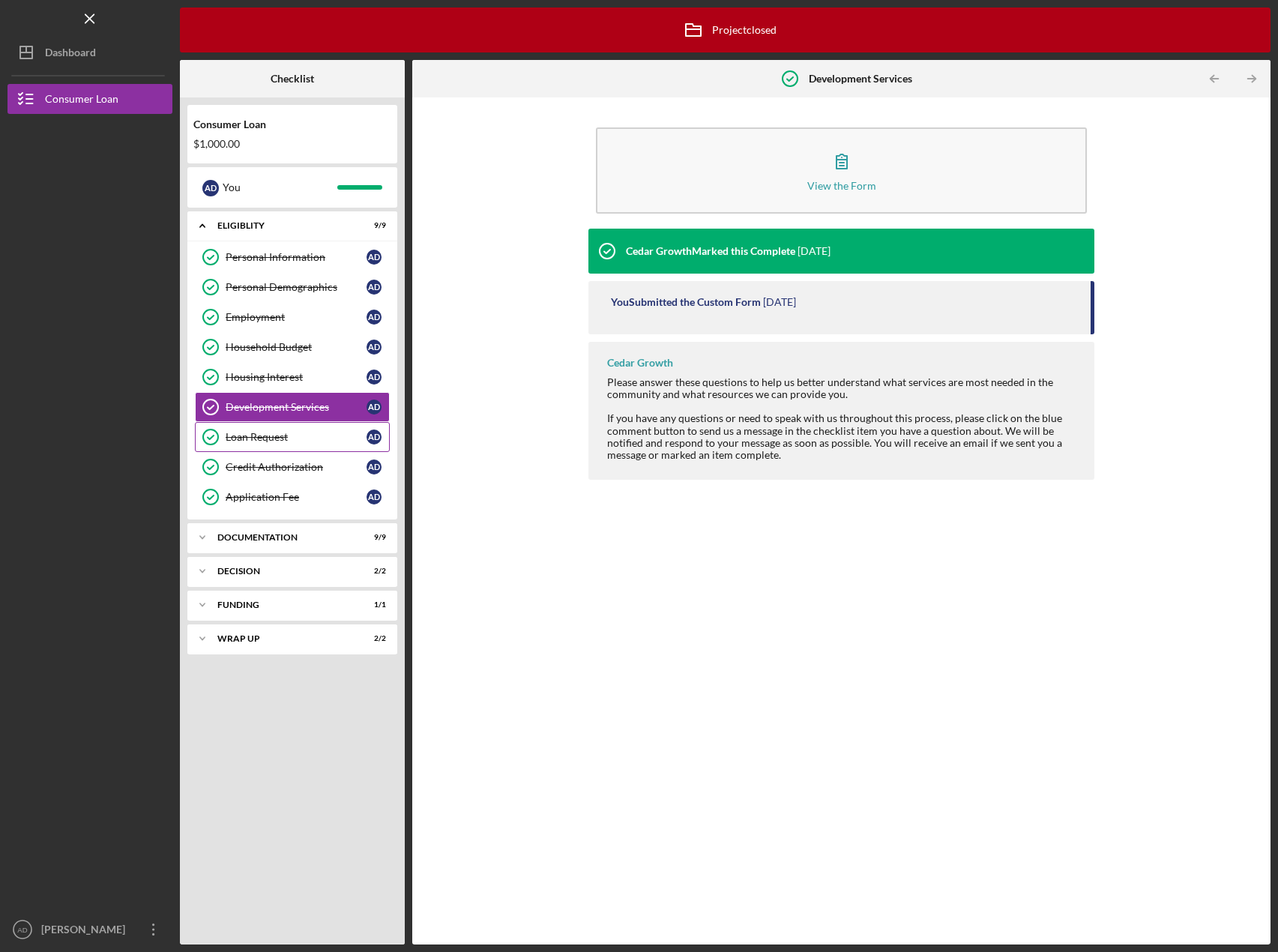
click at [266, 434] on div "Loan Request" at bounding box center [296, 437] width 141 height 12
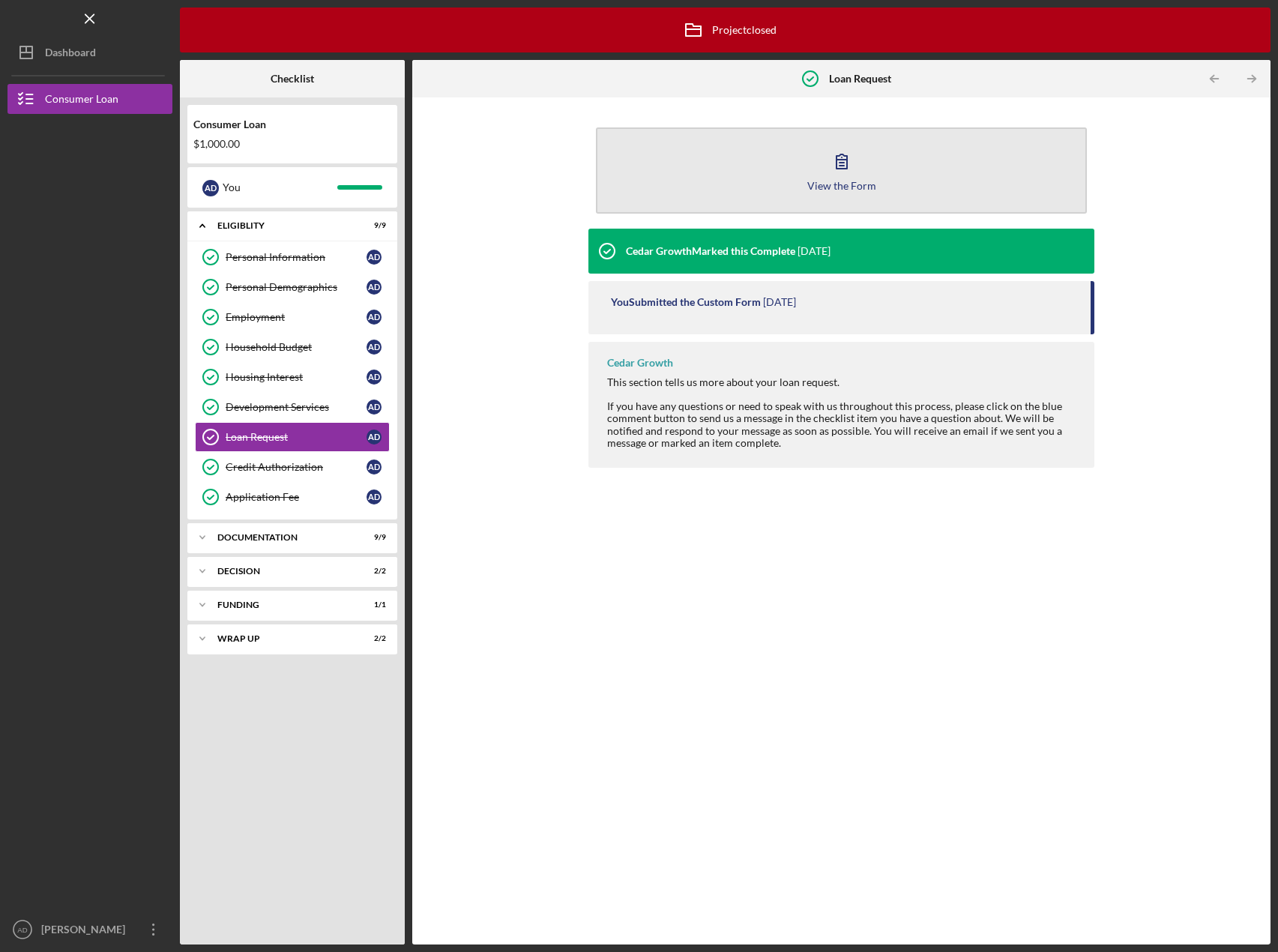
click at [850, 183] on div "View the Form" at bounding box center [842, 185] width 69 height 11
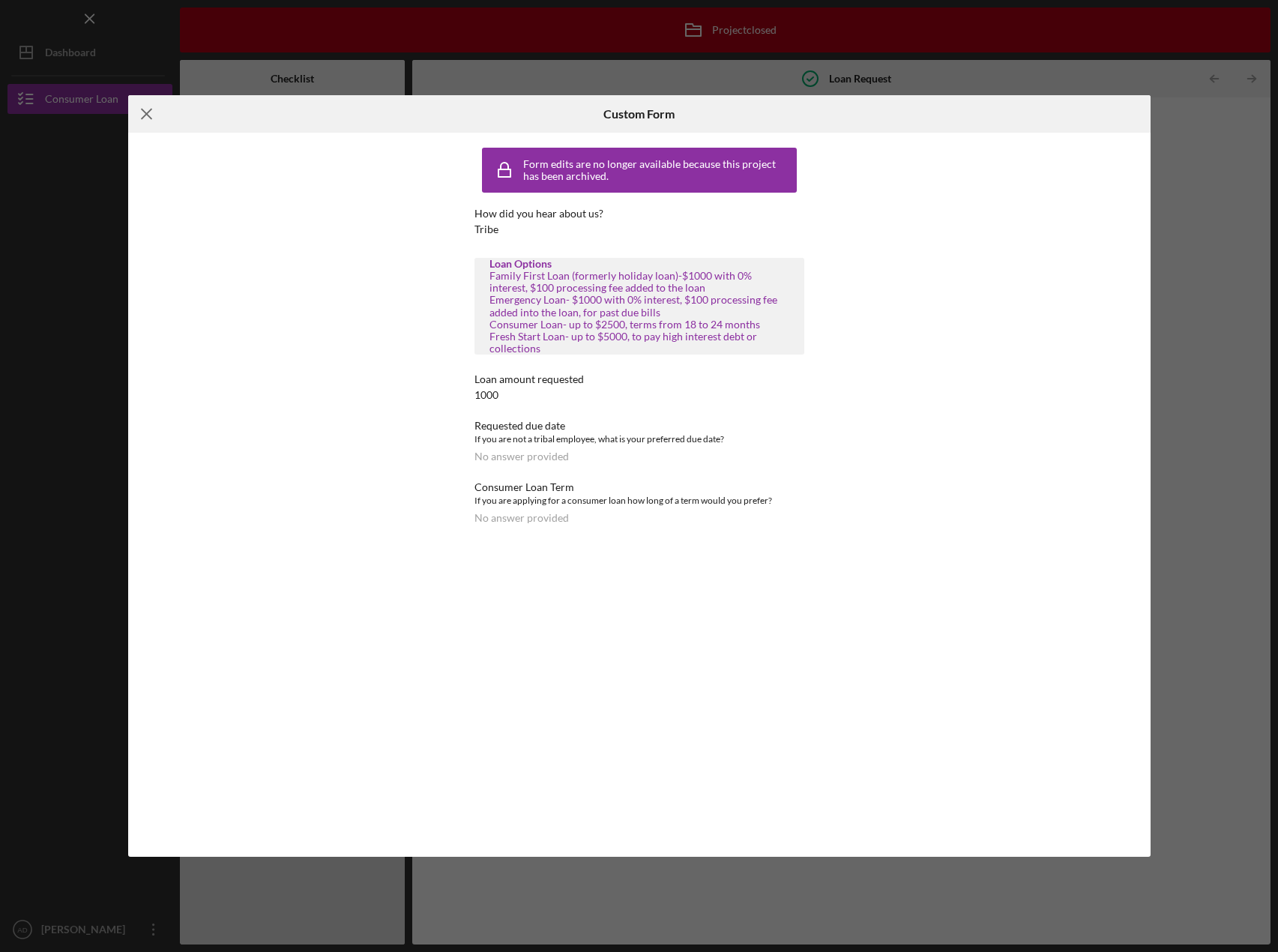
drag, startPoint x: 147, startPoint y: 114, endPoint x: 178, endPoint y: 183, distance: 75.6
click at [146, 114] on line at bounding box center [146, 114] width 9 height 9
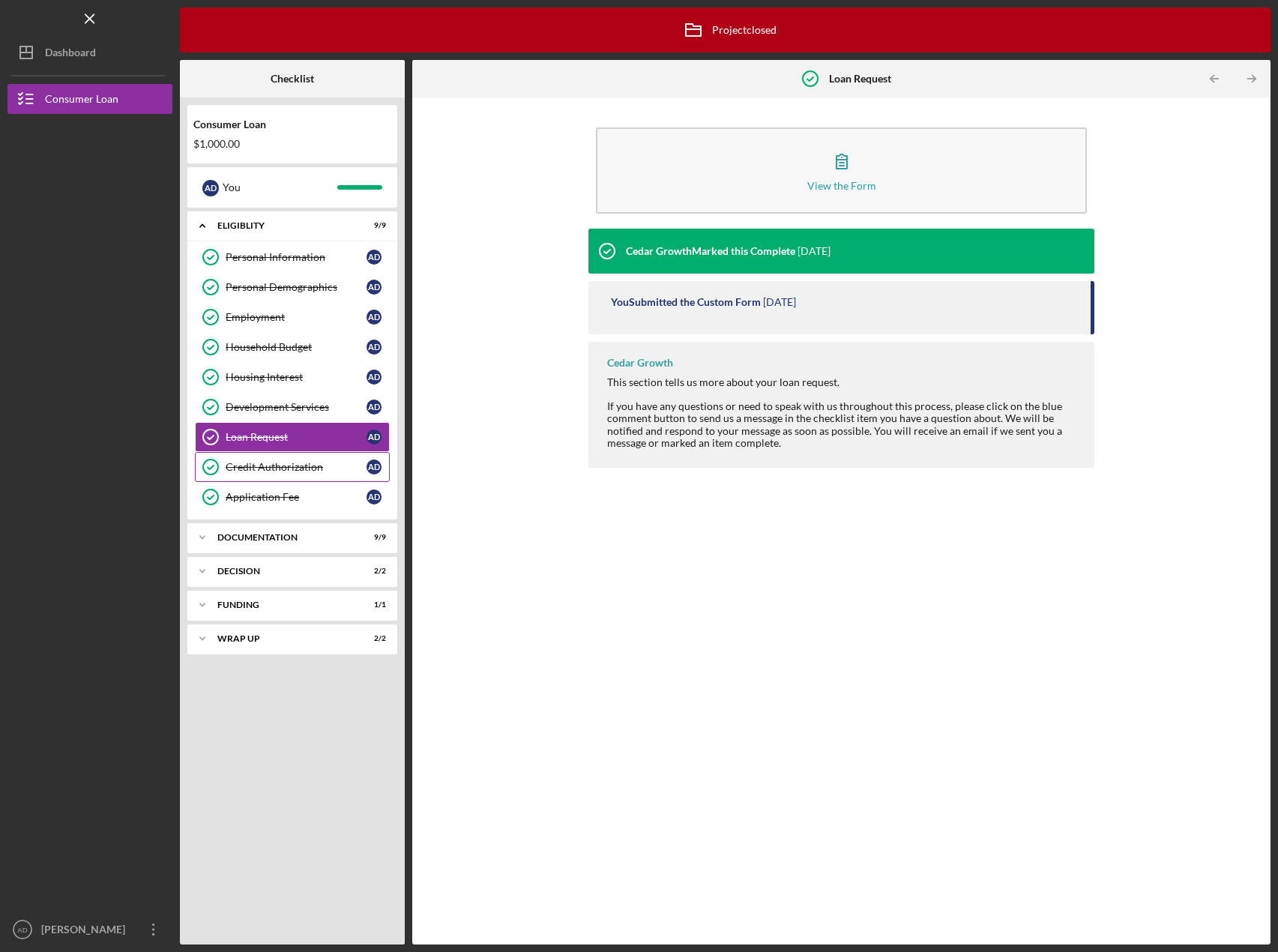
click at [240, 467] on div "Credit Authorization" at bounding box center [296, 467] width 141 height 12
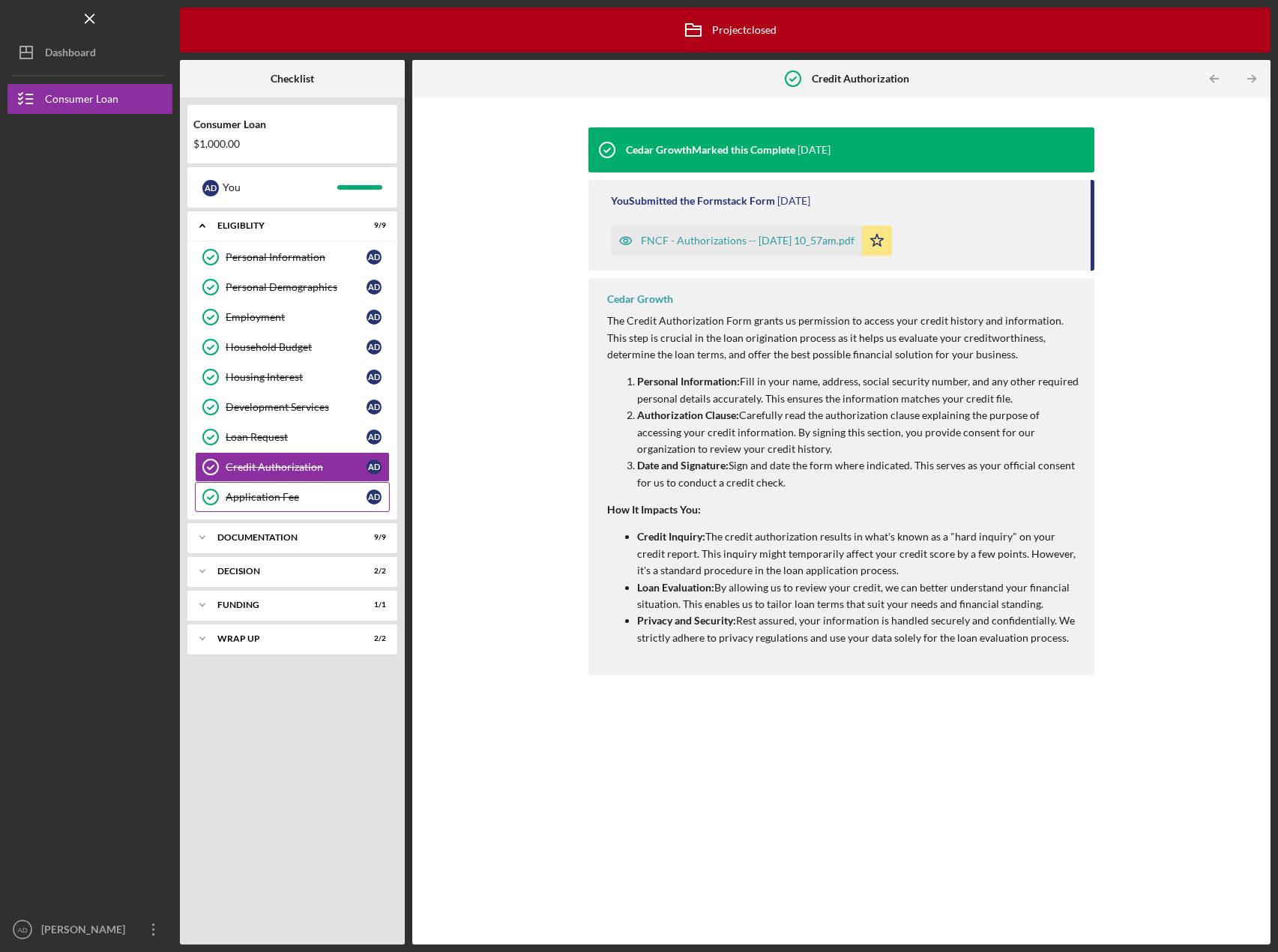
click at [260, 499] on div "Application Fee" at bounding box center [296, 497] width 141 height 12
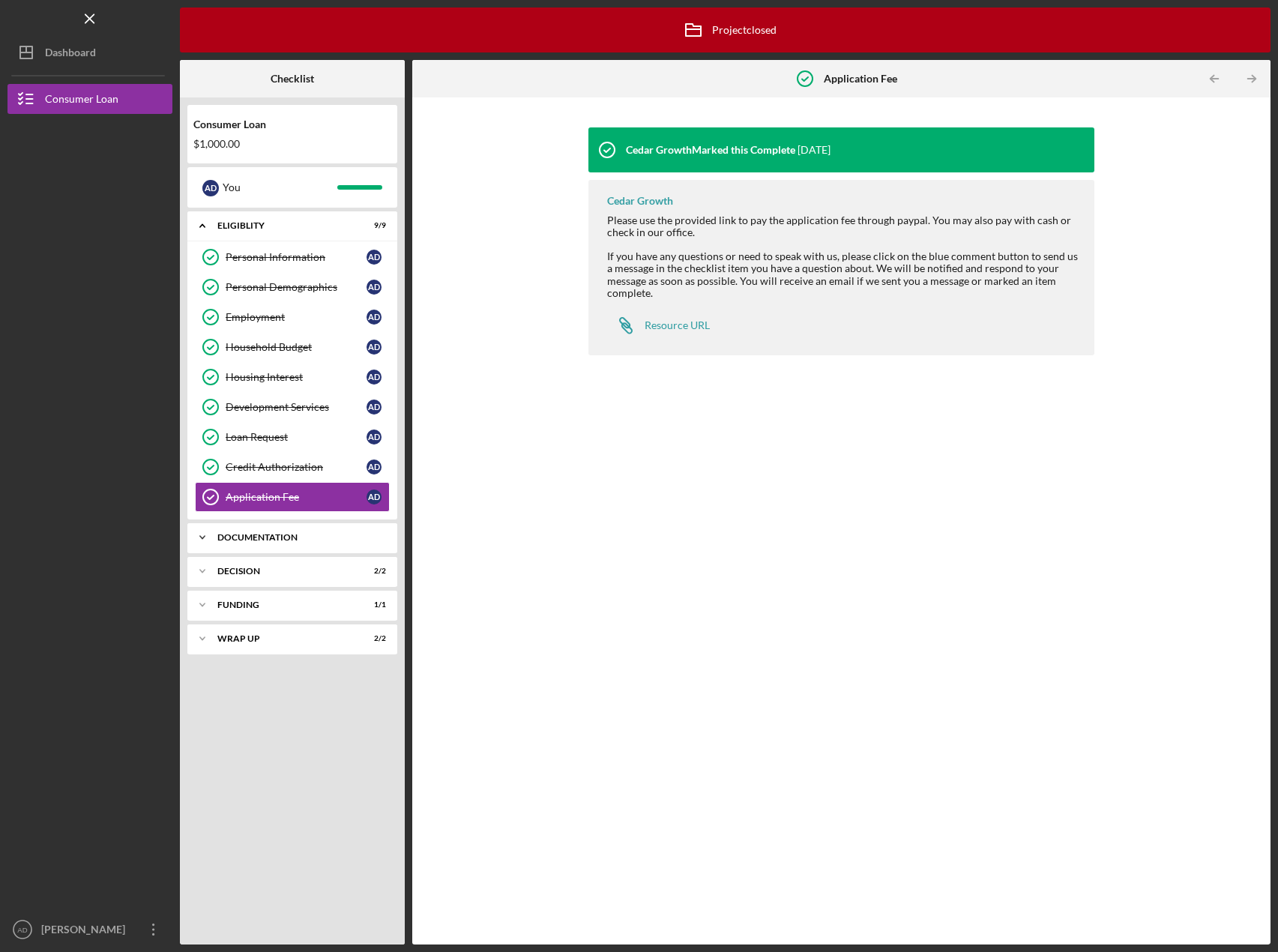
click at [204, 540] on icon "Icon/Expander" at bounding box center [202, 537] width 30 height 30
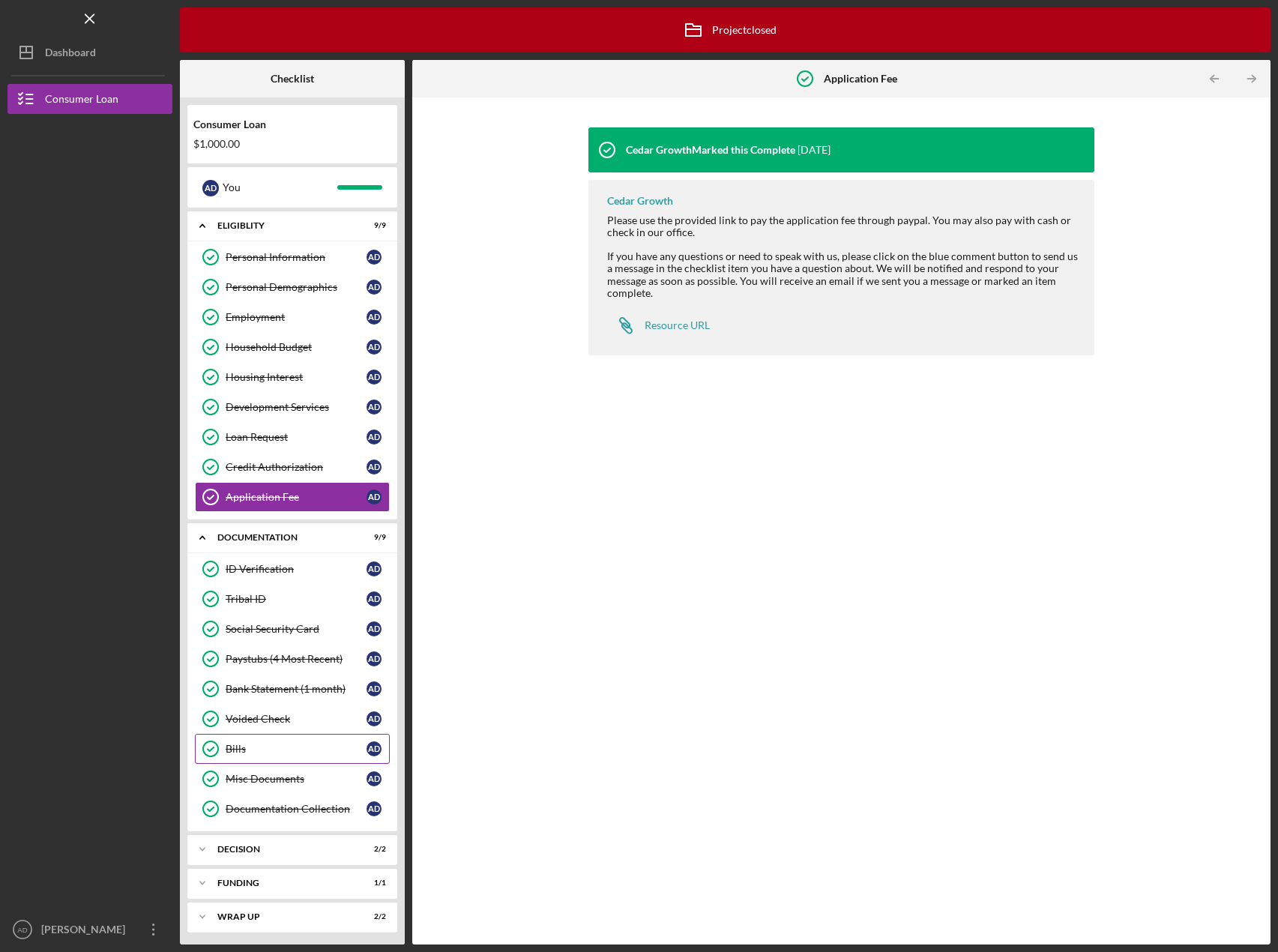
click at [236, 744] on div "Bills" at bounding box center [296, 749] width 141 height 12
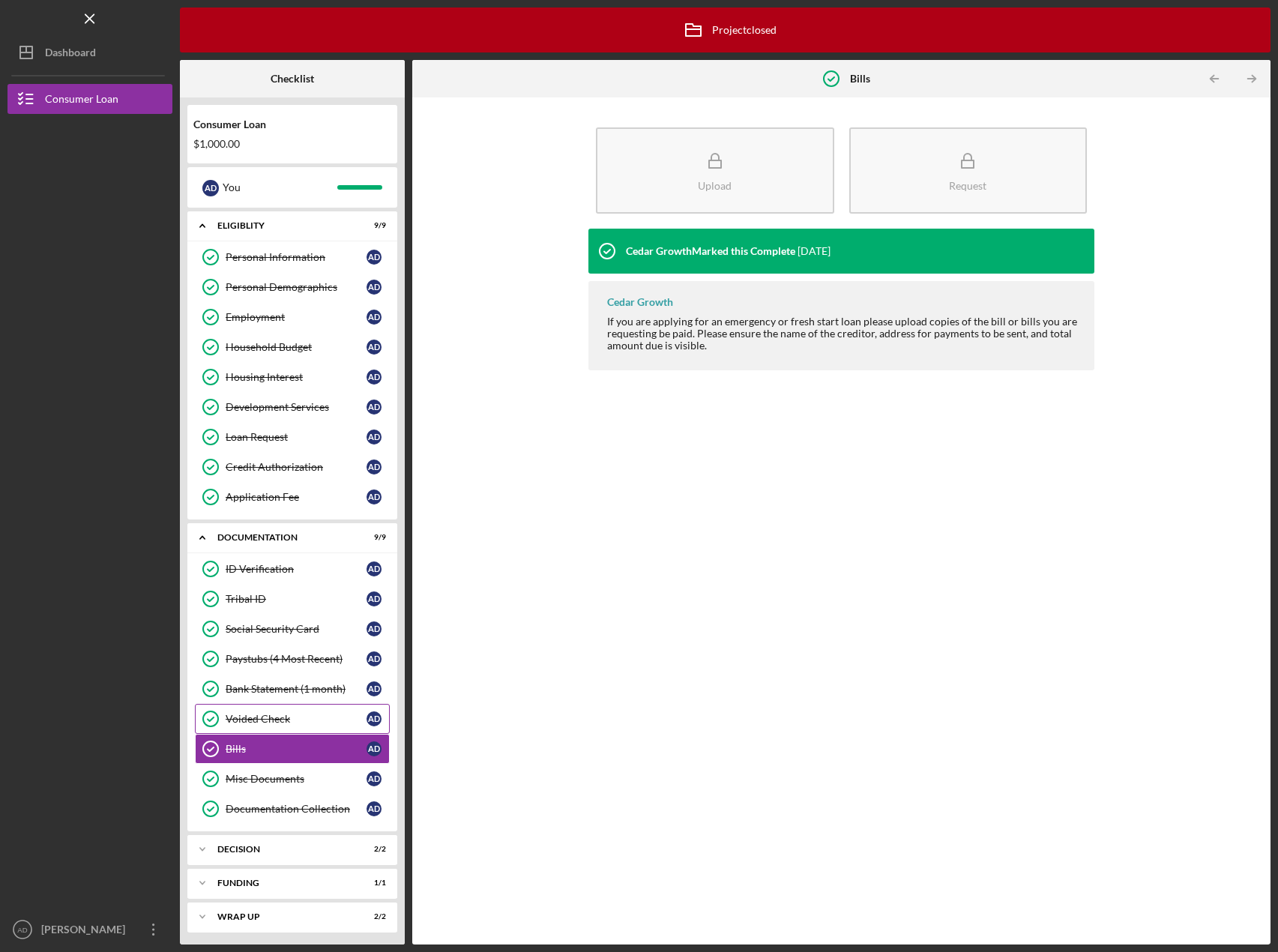
click at [242, 719] on div "Voided Check" at bounding box center [296, 719] width 141 height 12
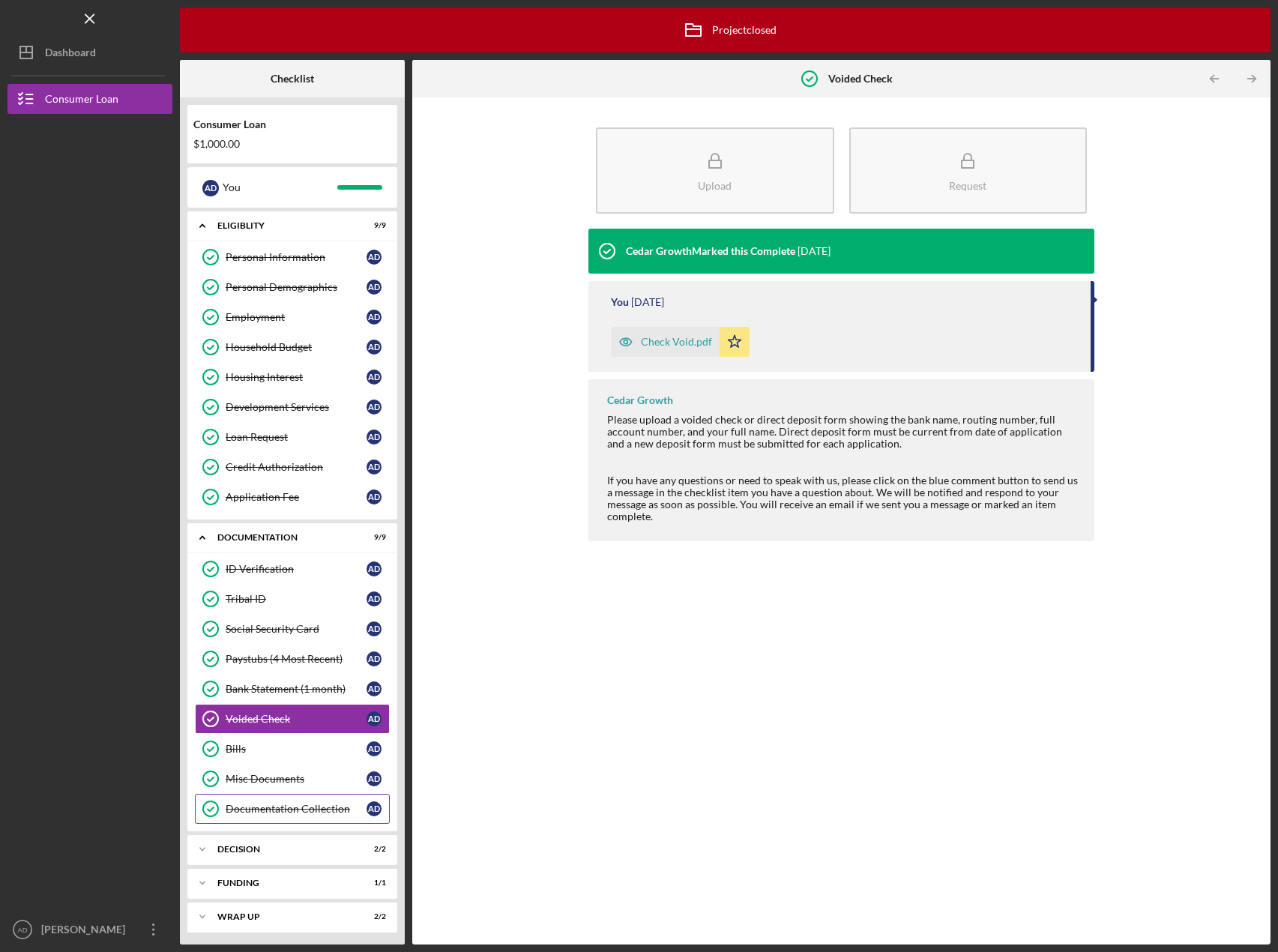
click at [265, 805] on div "Documentation Collection" at bounding box center [296, 809] width 141 height 12
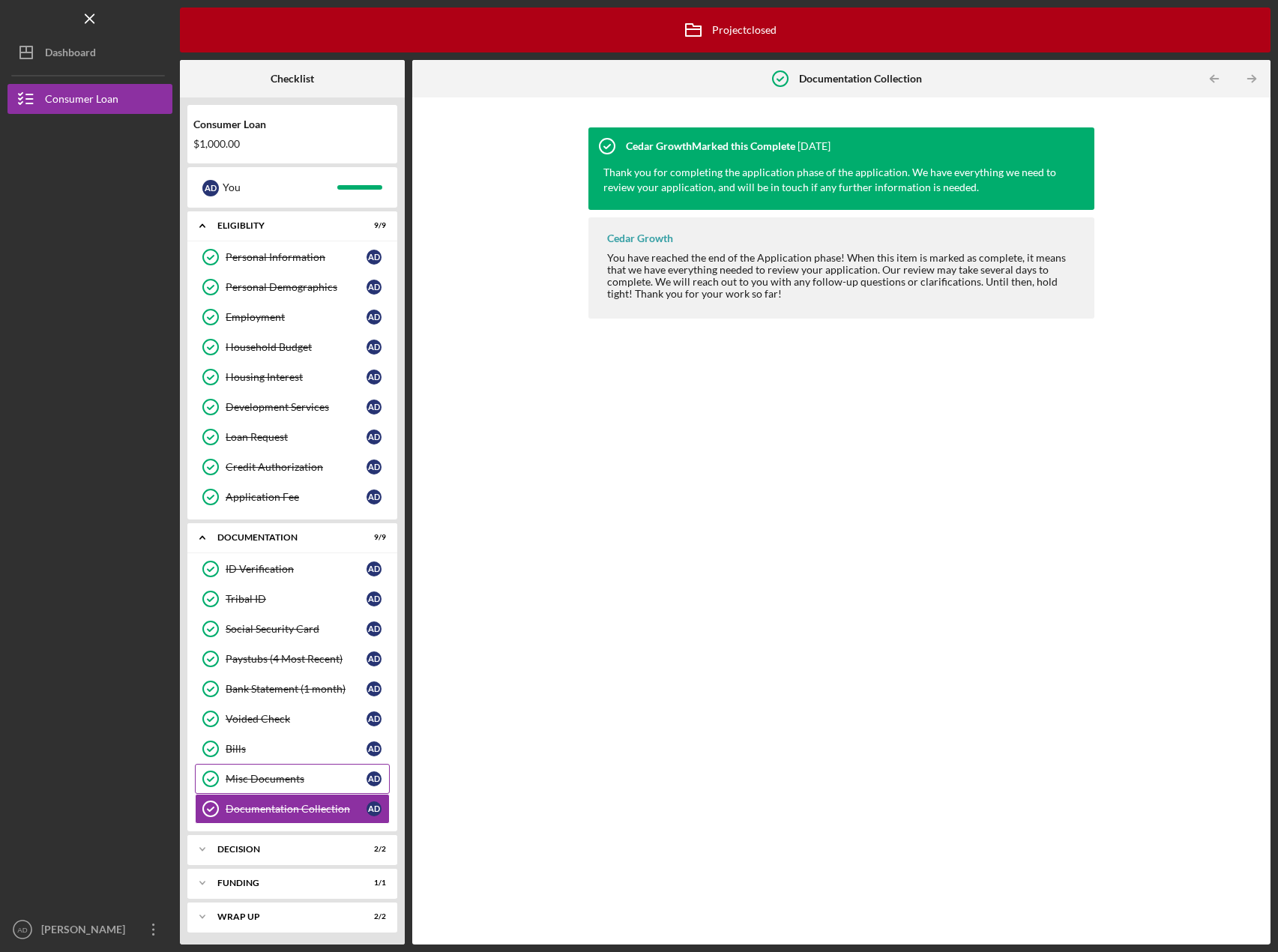
scroll to position [3, 0]
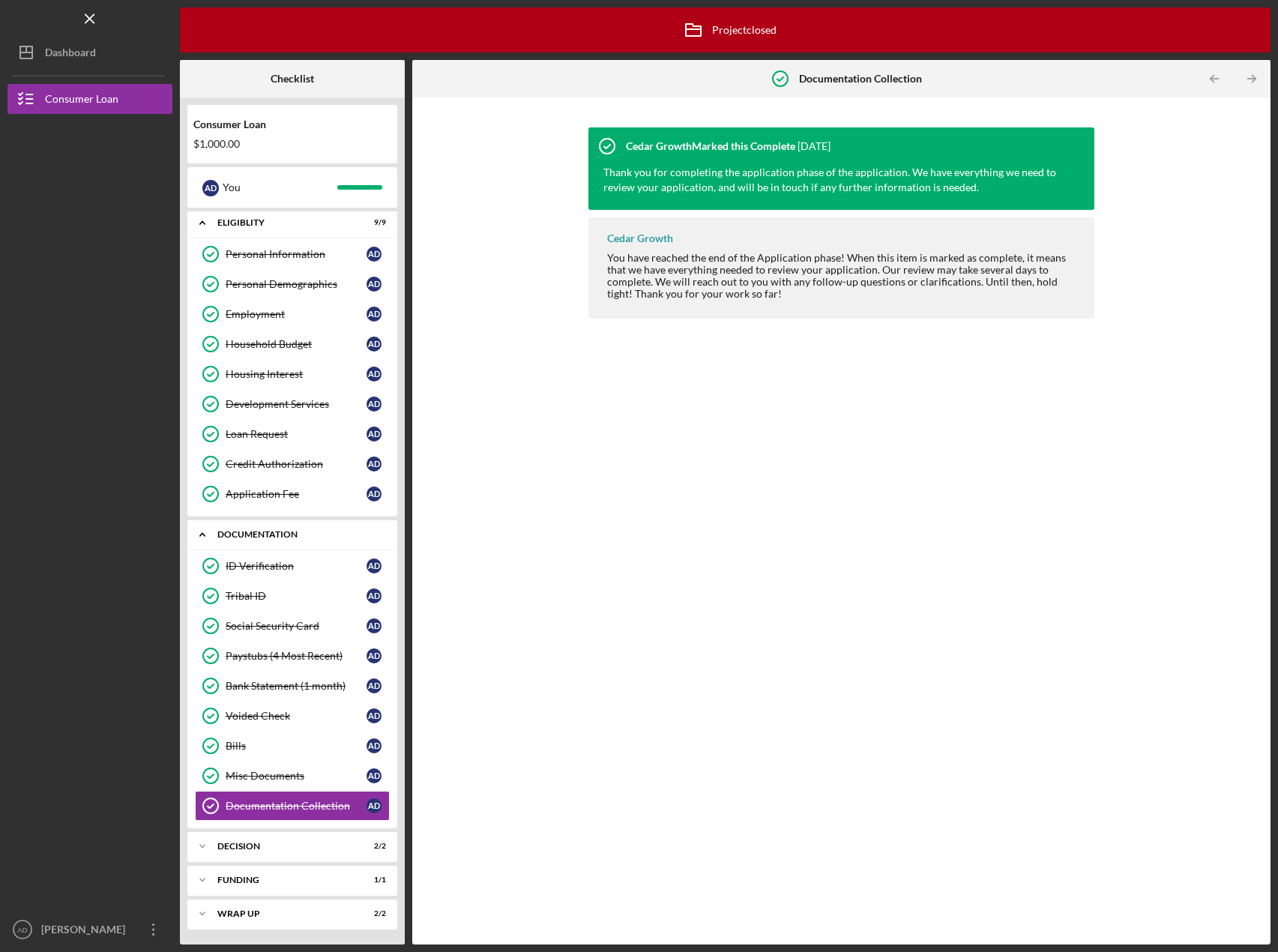
click at [193, 540] on icon "Icon/Expander" at bounding box center [202, 534] width 30 height 30
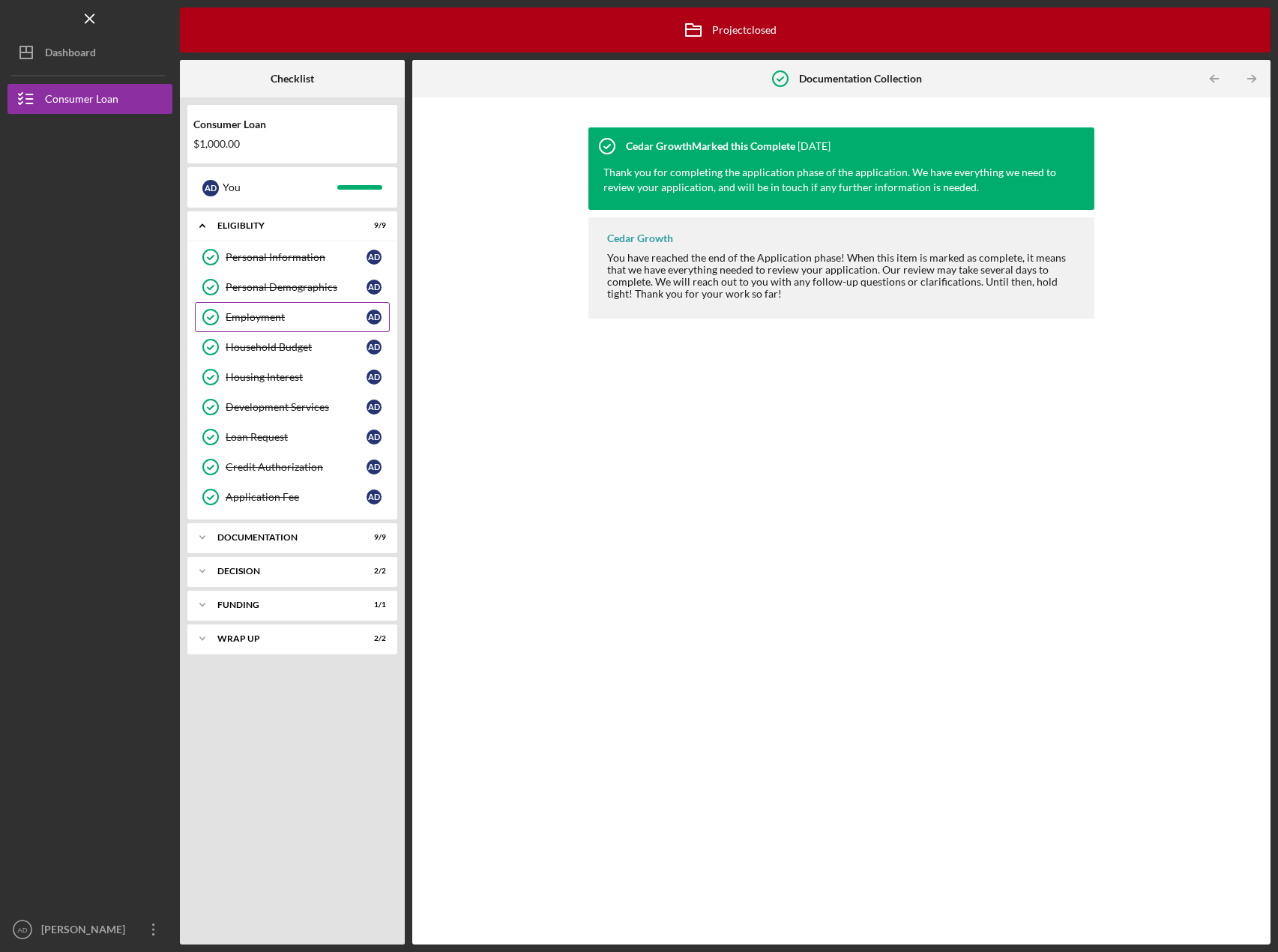
click at [251, 316] on div "Employment" at bounding box center [296, 317] width 141 height 12
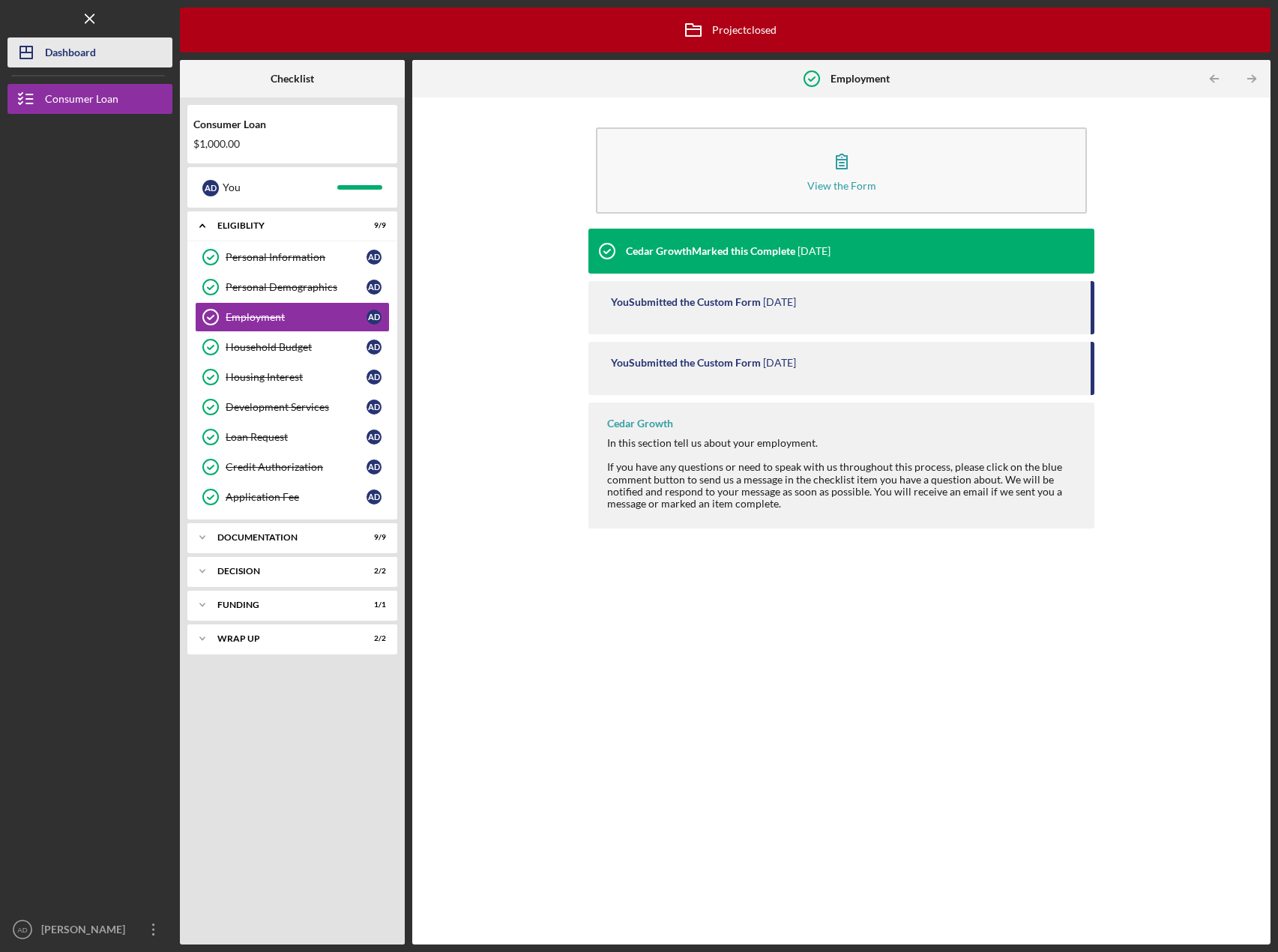
click at [78, 54] on div "Dashboard" at bounding box center [70, 53] width 51 height 34
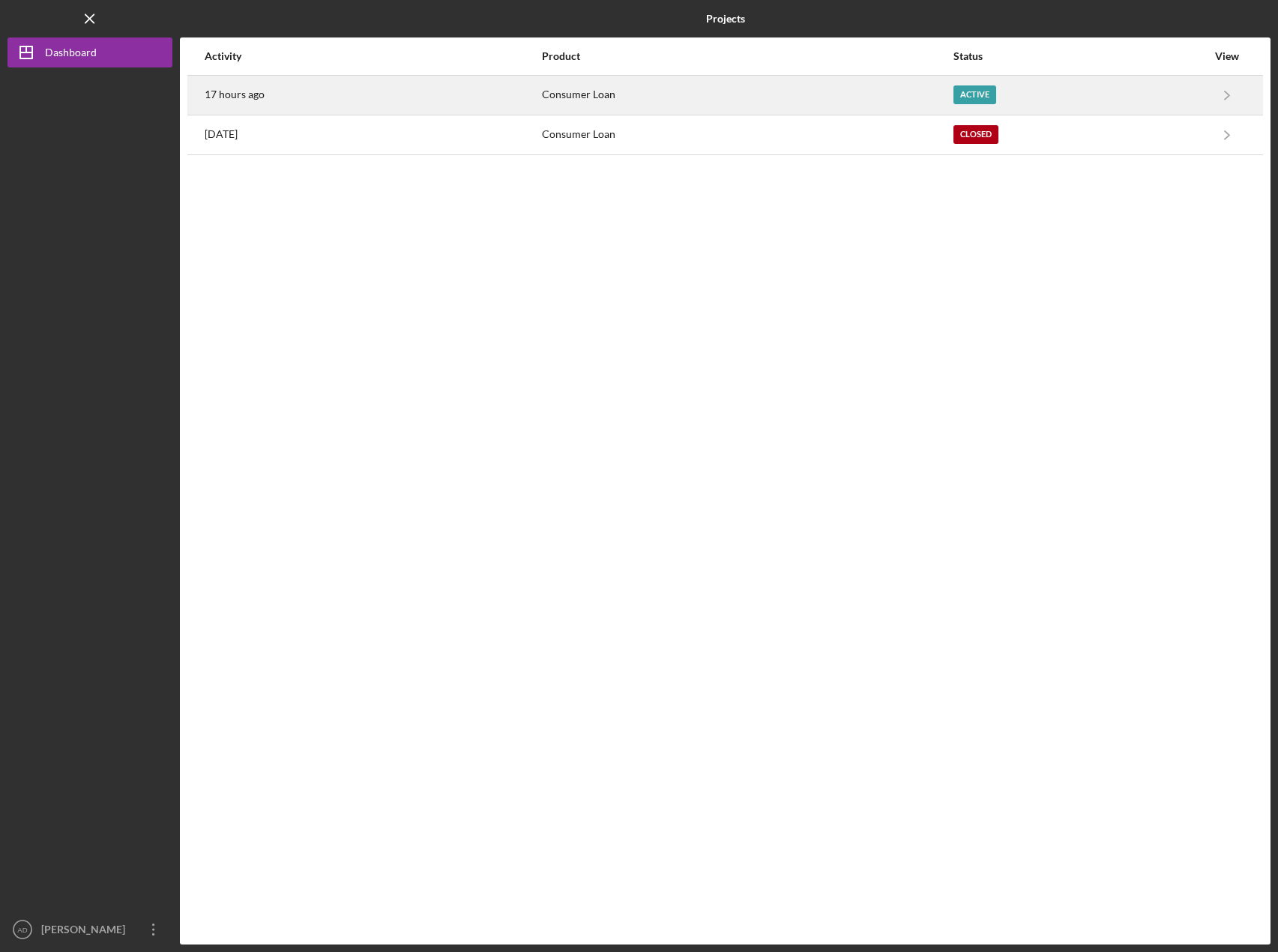
click at [884, 95] on div "Consumer Loan" at bounding box center [747, 95] width 410 height 37
